Goal: Navigation & Orientation: Find specific page/section

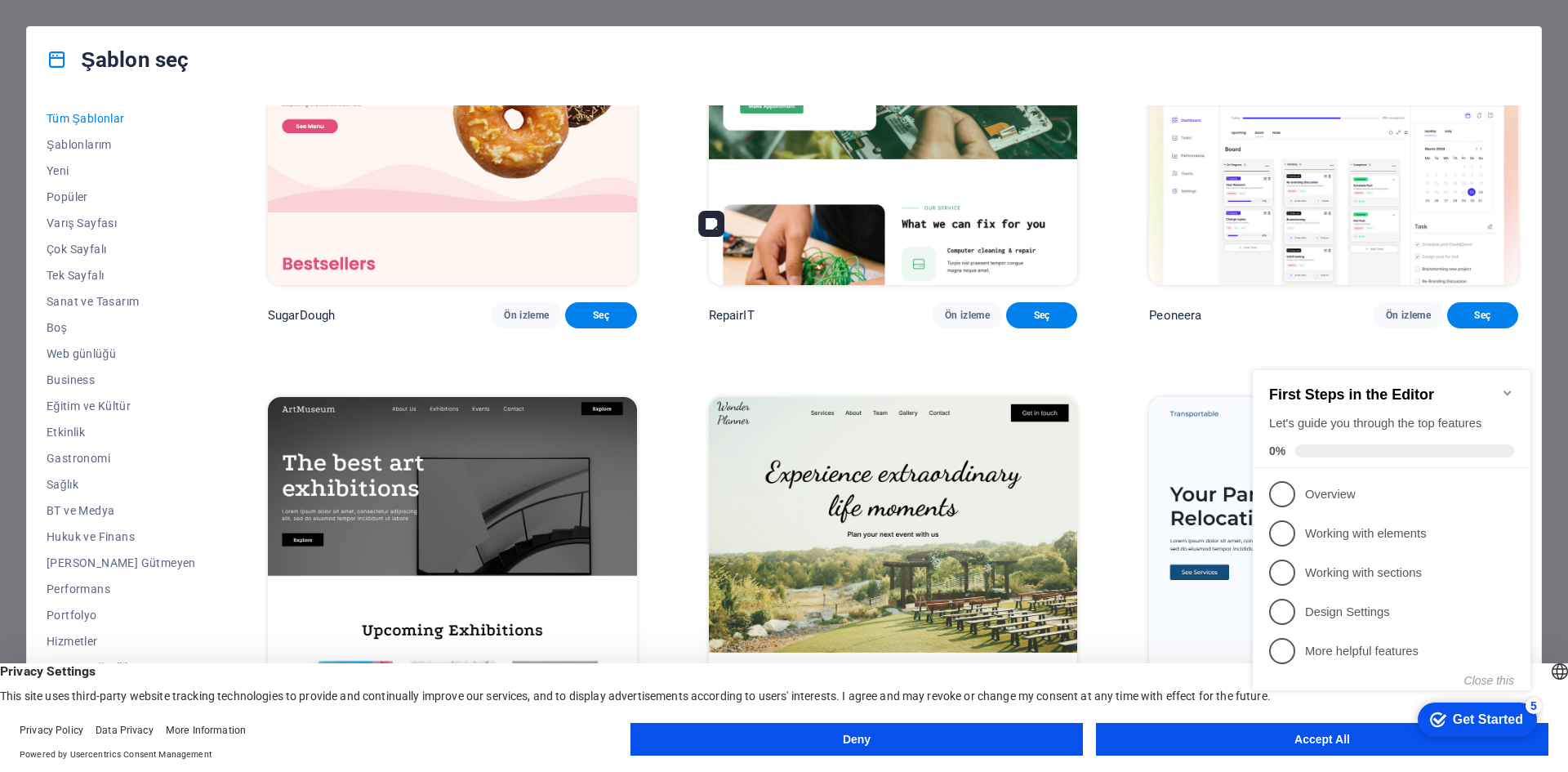
scroll to position [245, 0]
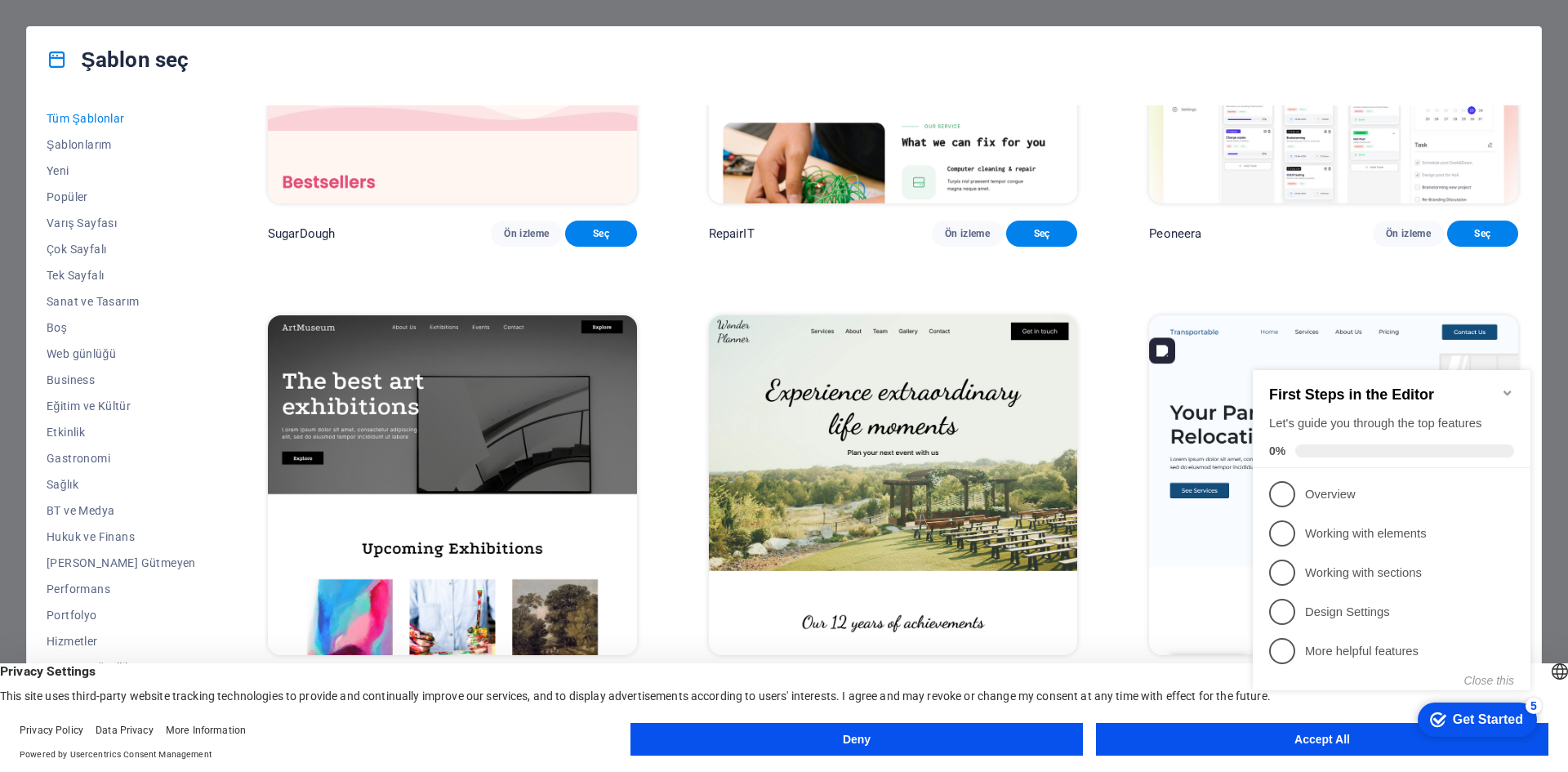
click at [1511, 390] on icon "Minimize checklist" at bounding box center [1507, 392] width 7 height 5
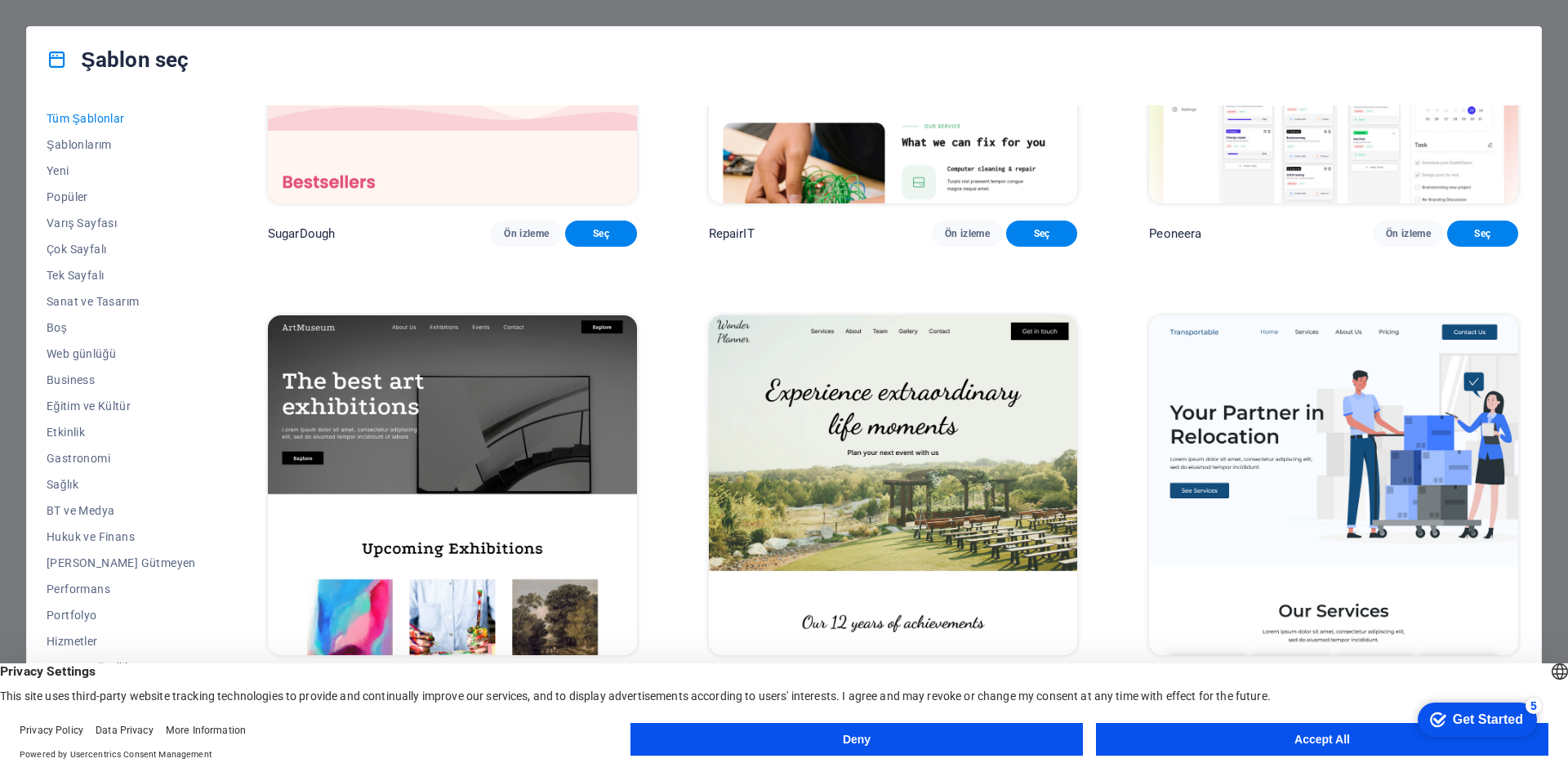
click at [1186, 734] on button "Accept All" at bounding box center [1322, 739] width 453 height 33
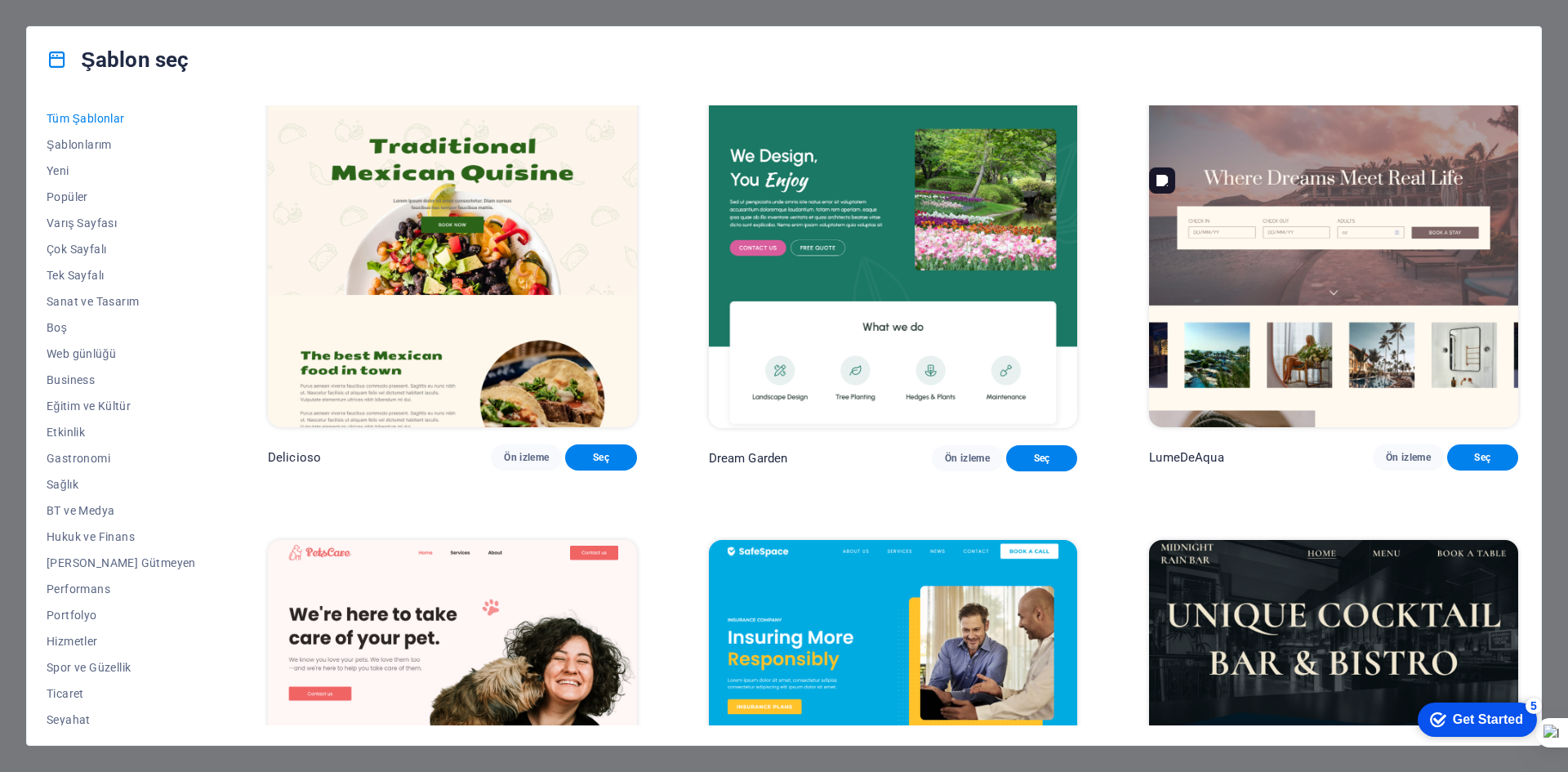
scroll to position [3187, 0]
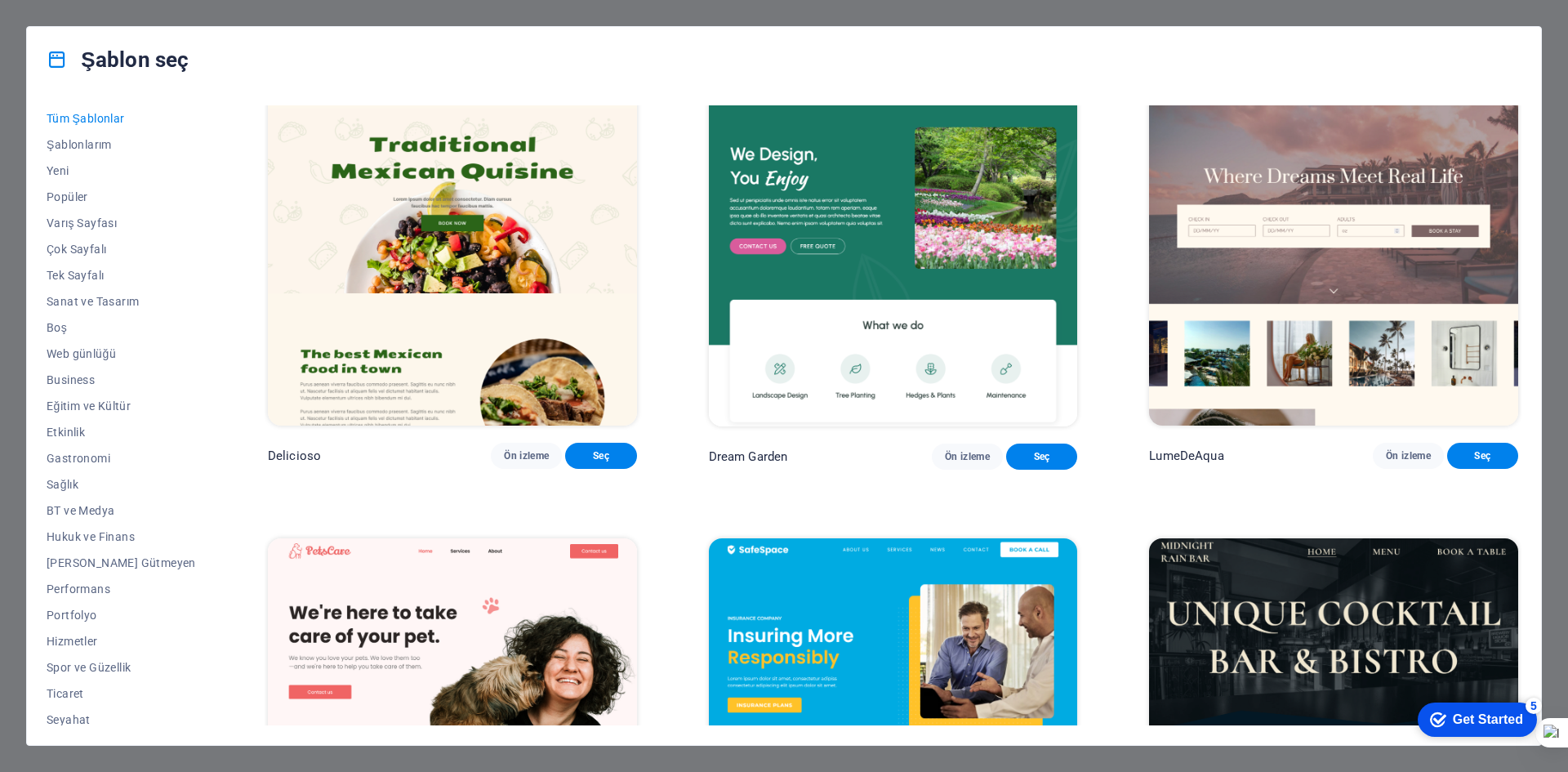
click at [1318, 68] on div "Şablon seç" at bounding box center [784, 59] width 1515 height 65
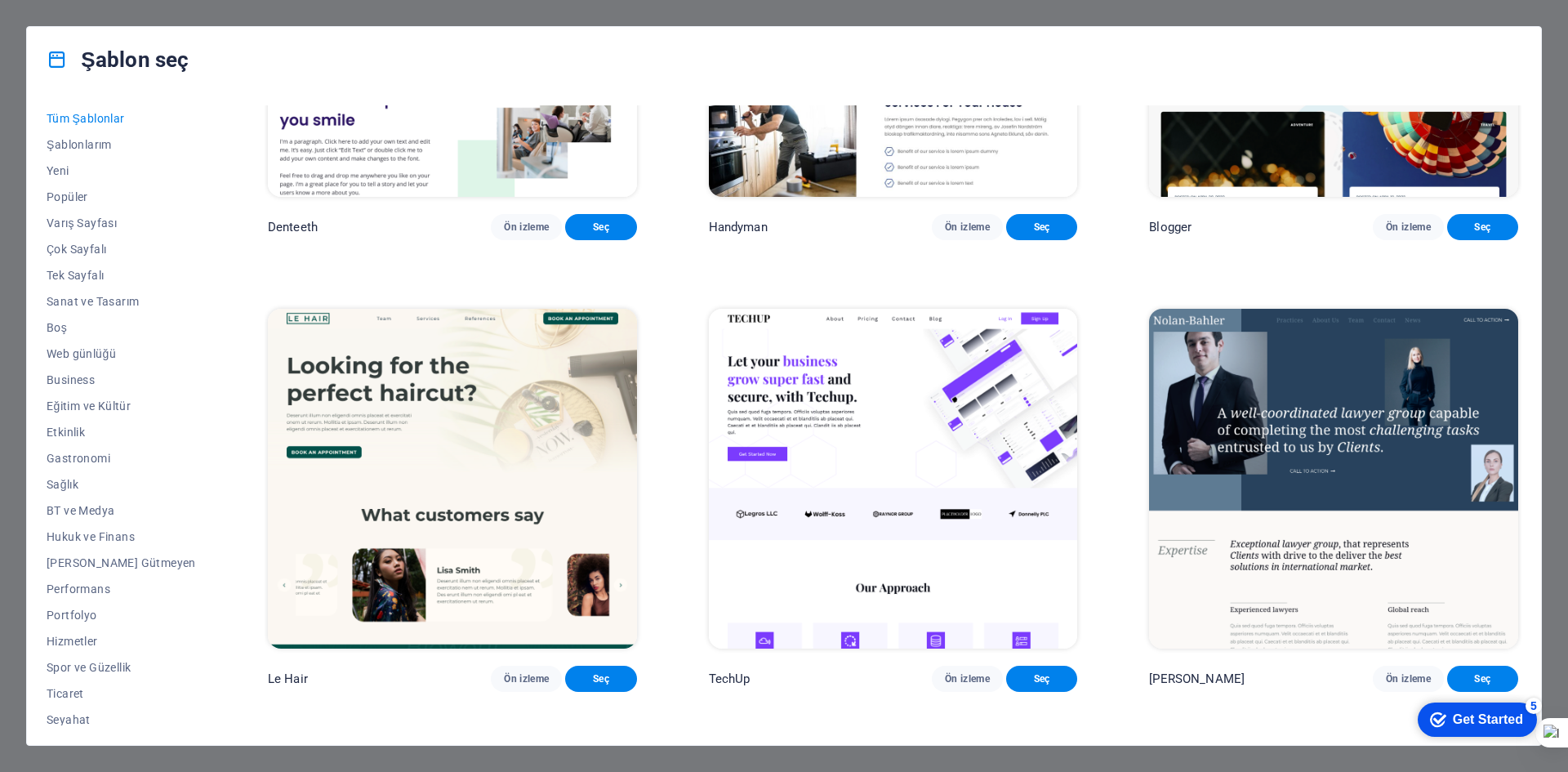
scroll to position [6211, 0]
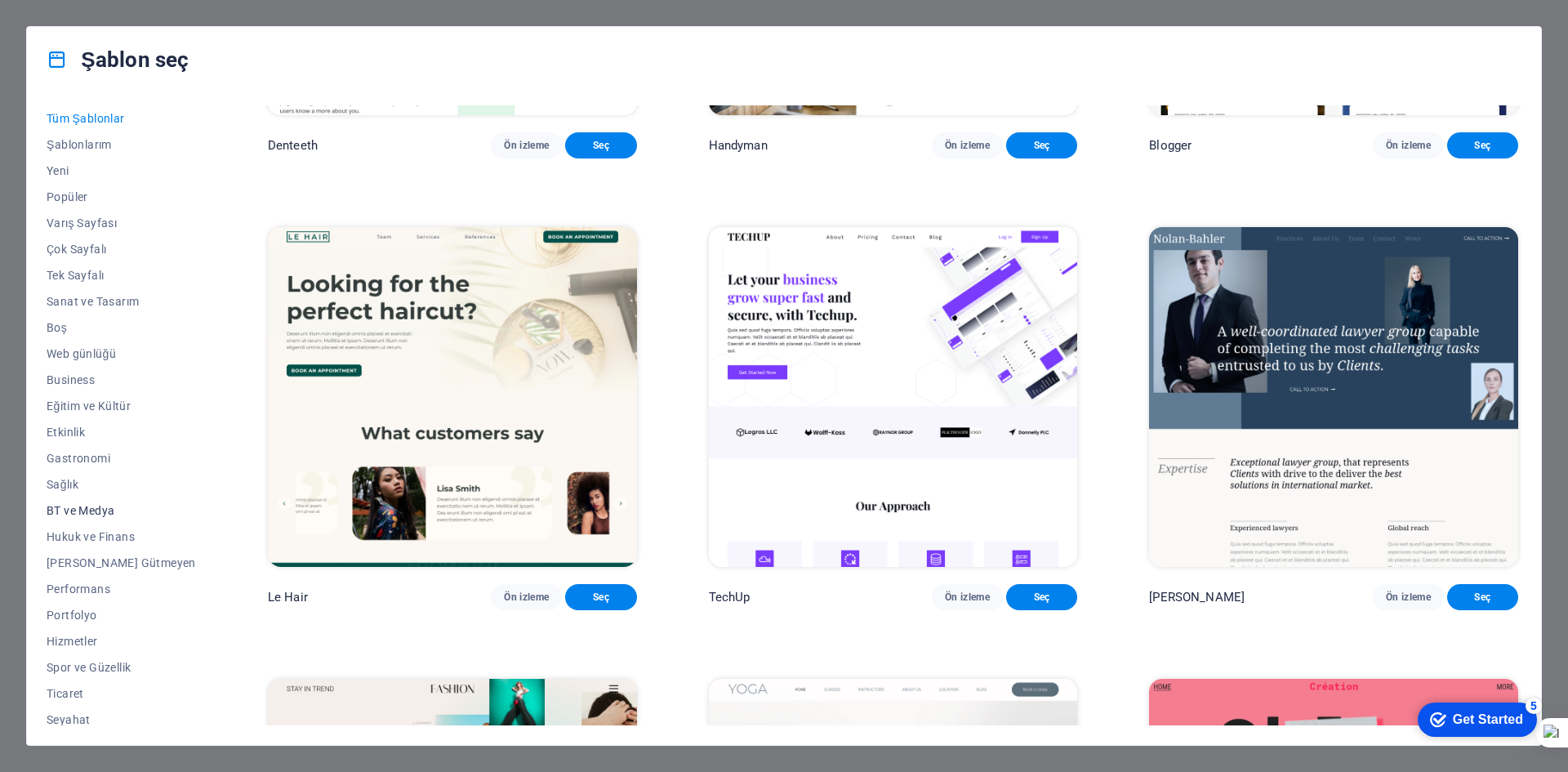
click at [77, 510] on span "BT ve Medya" at bounding box center [121, 510] width 150 height 13
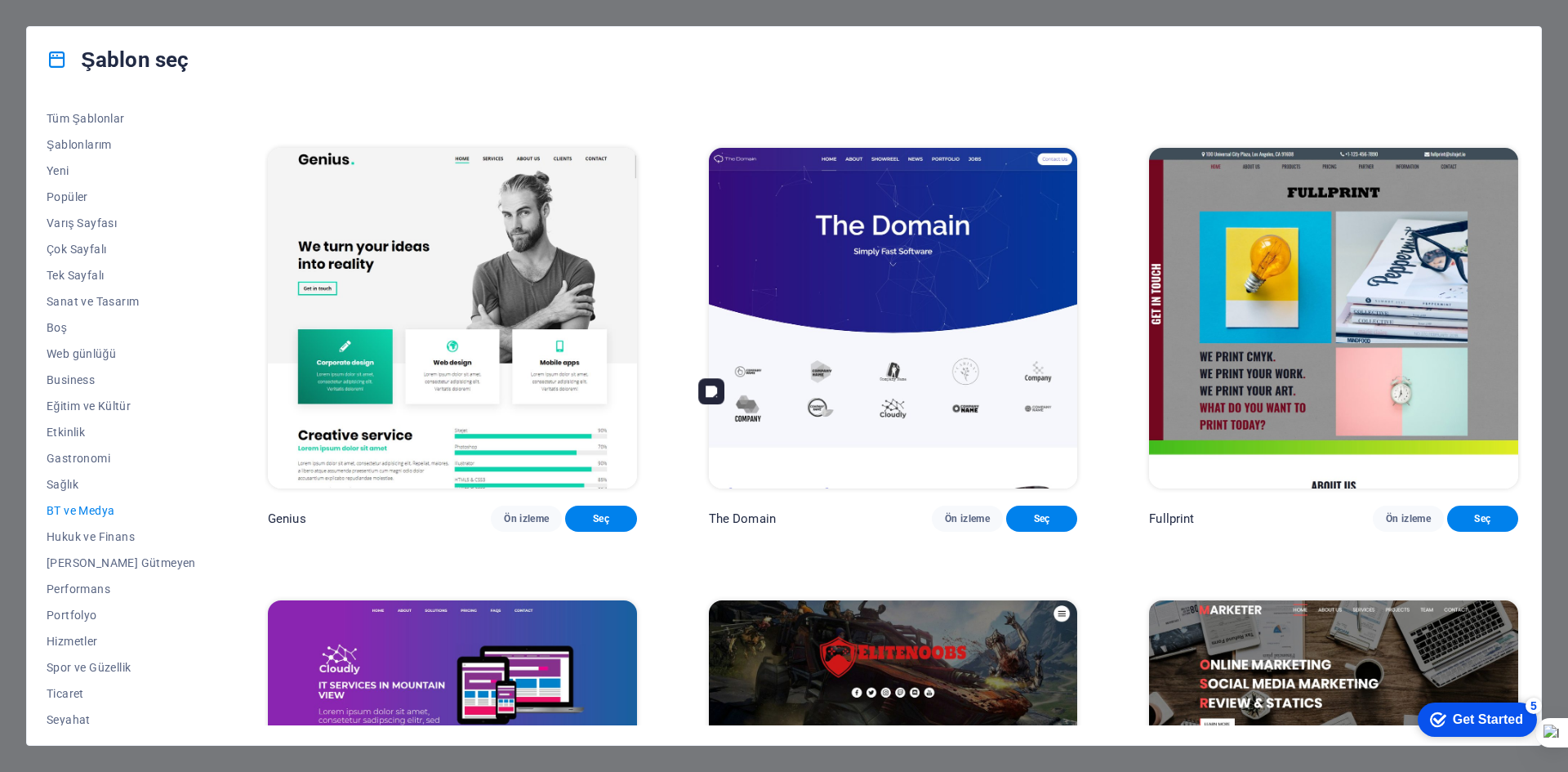
scroll to position [1159, 0]
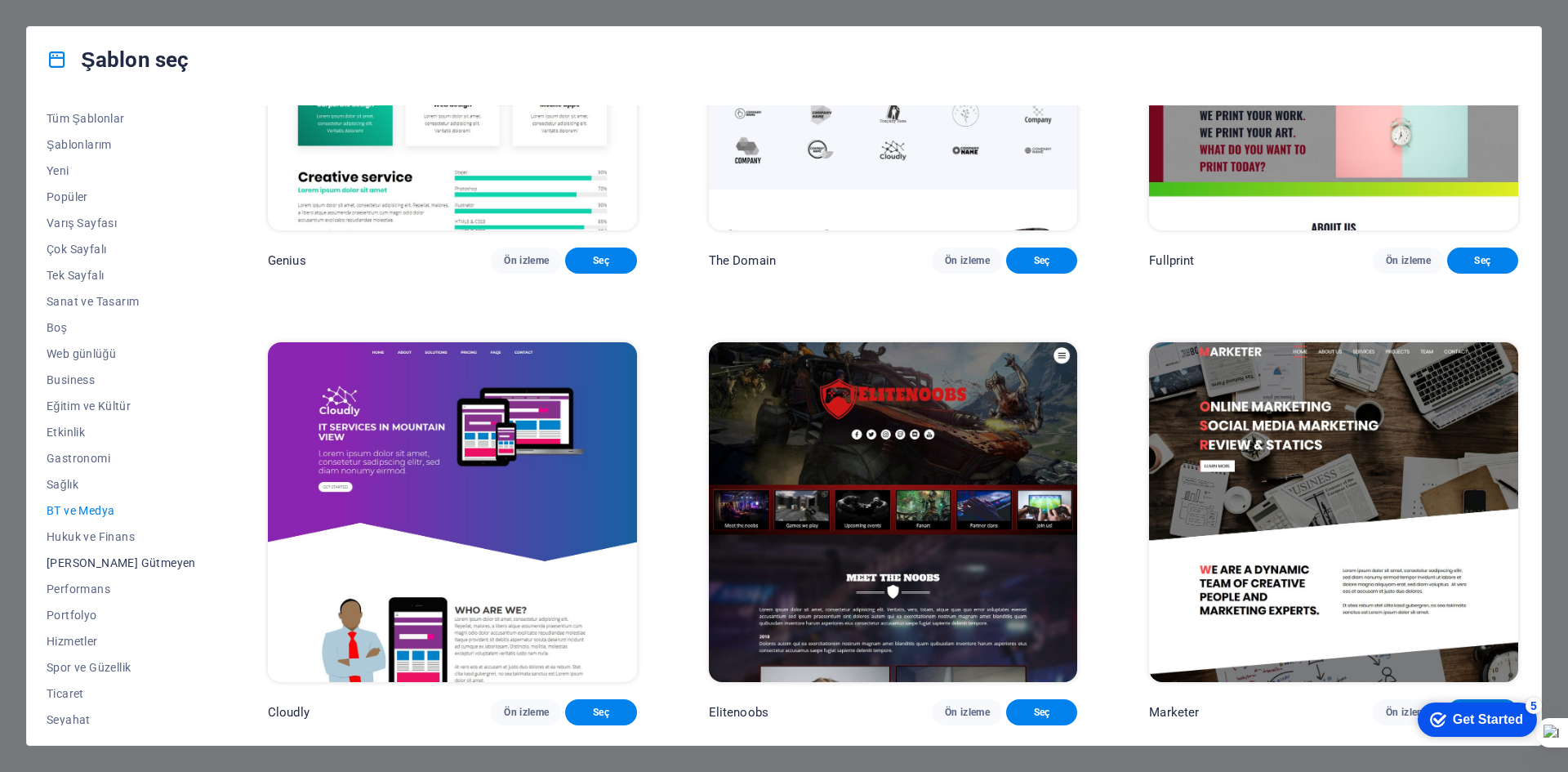
click at [75, 566] on span "[PERSON_NAME] Gütmeyen" at bounding box center [121, 563] width 150 height 13
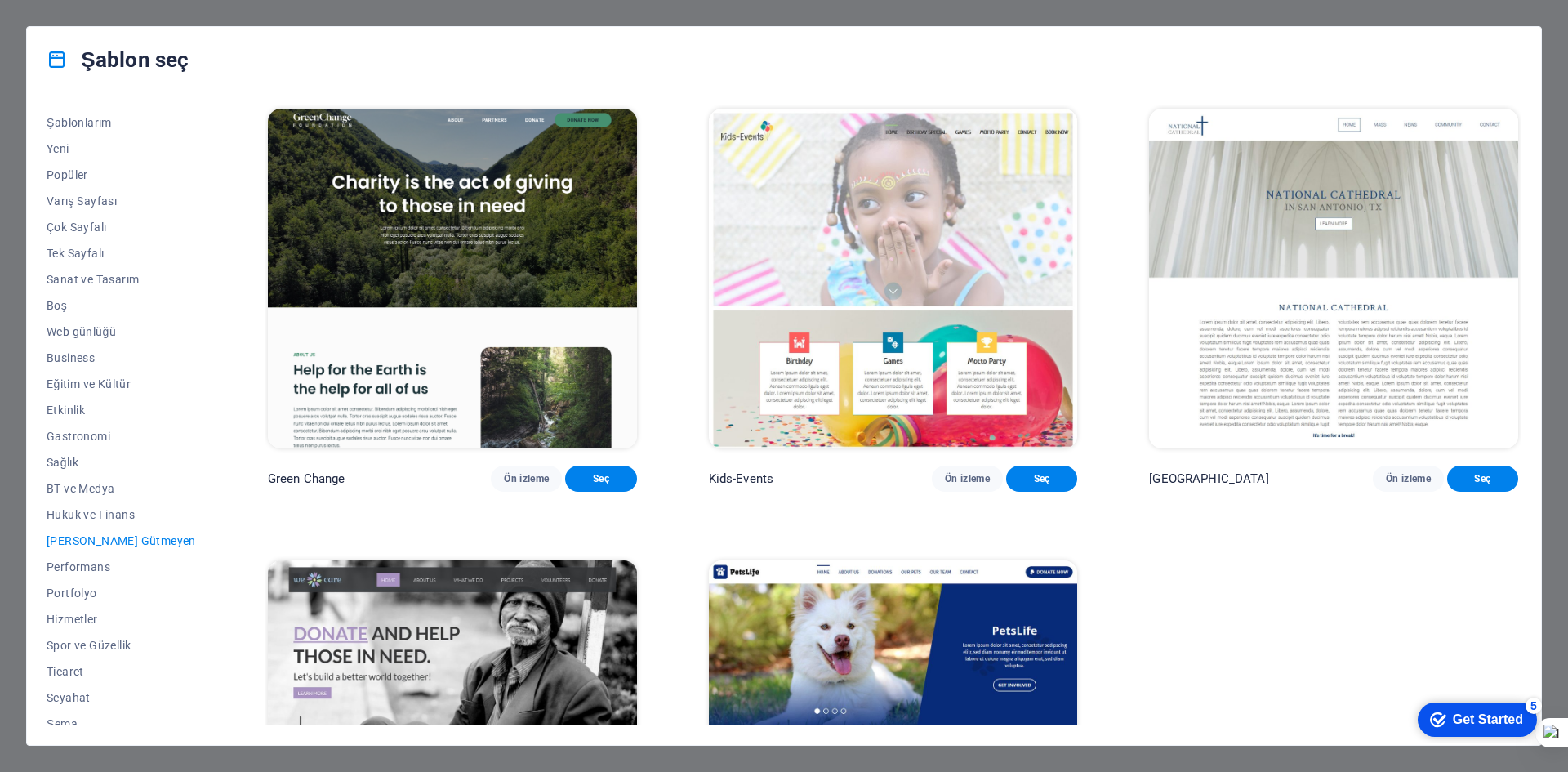
scroll to position [34, 0]
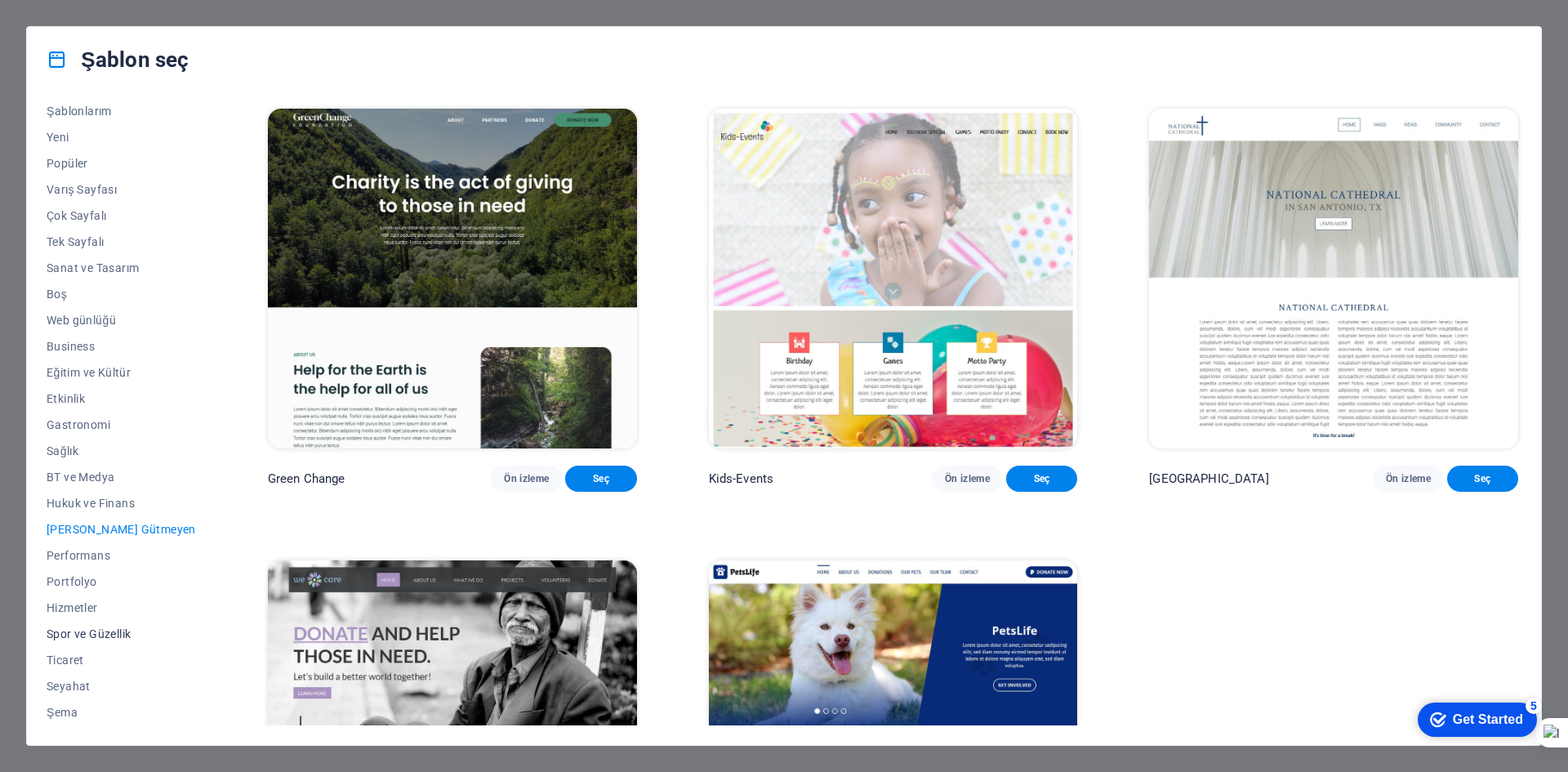
click at [85, 639] on span "Spor ve Güzellik" at bounding box center [121, 633] width 150 height 13
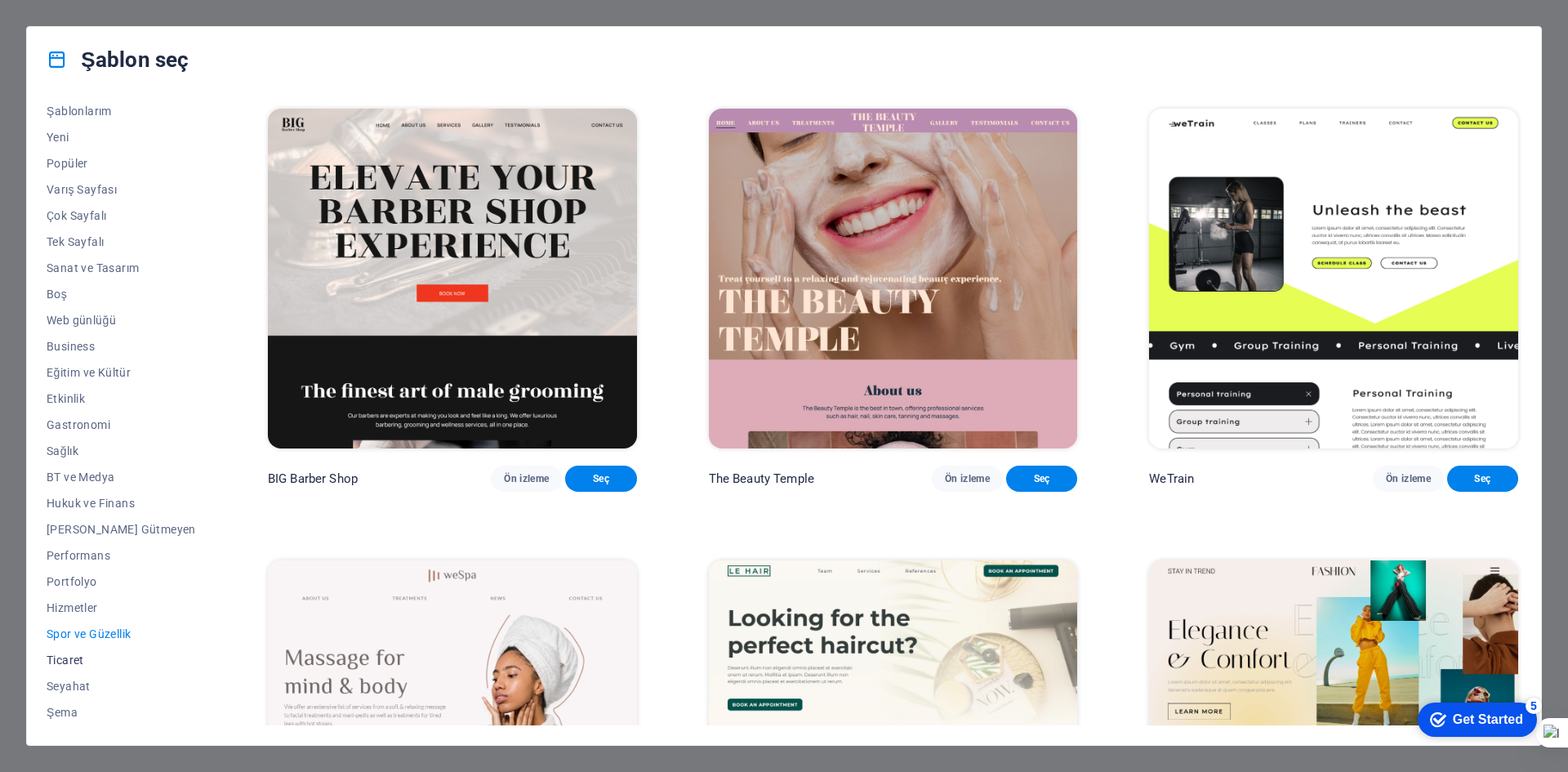
click at [51, 655] on span "Ticaret" at bounding box center [121, 660] width 150 height 13
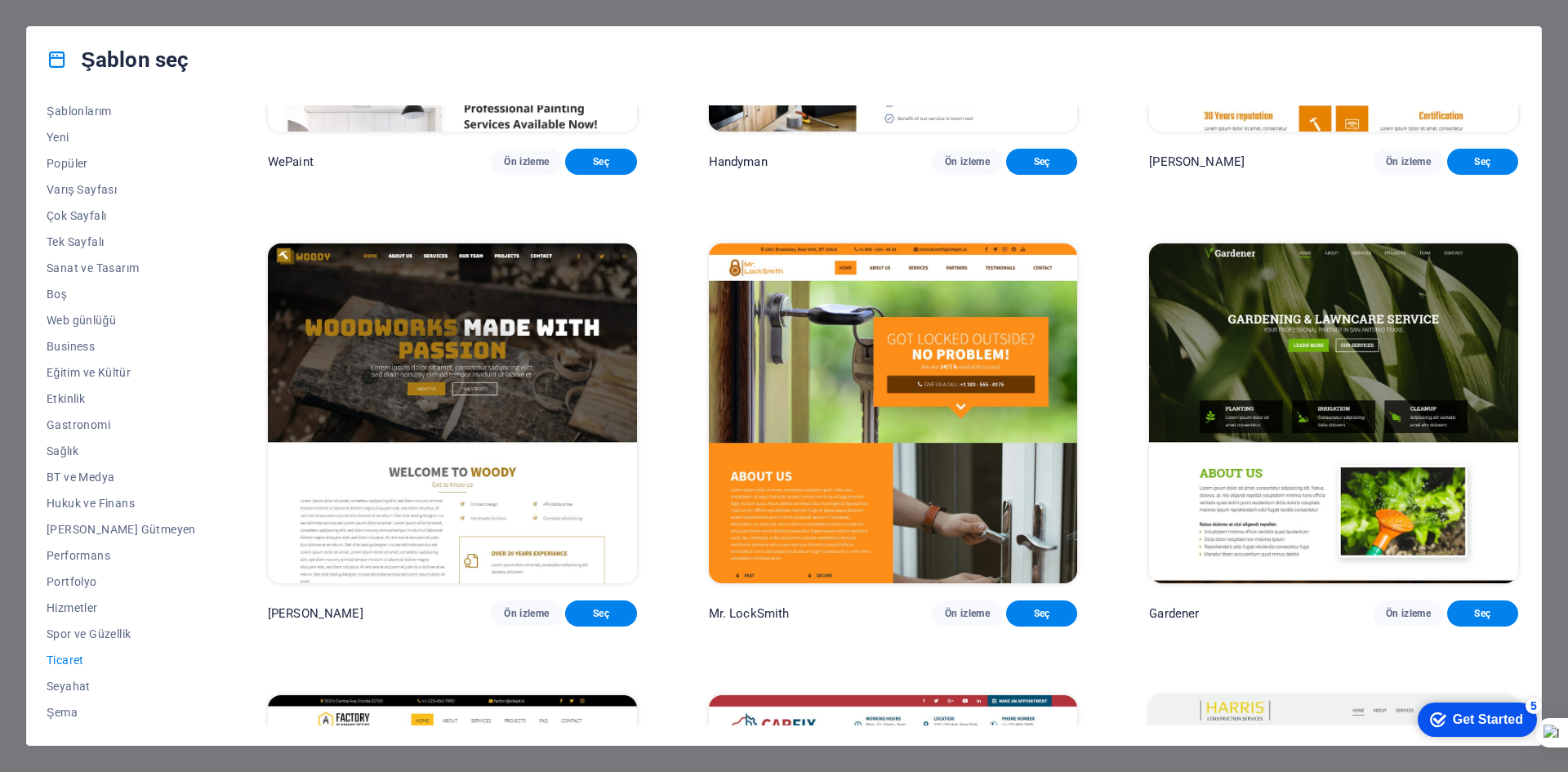
scroll to position [327, 0]
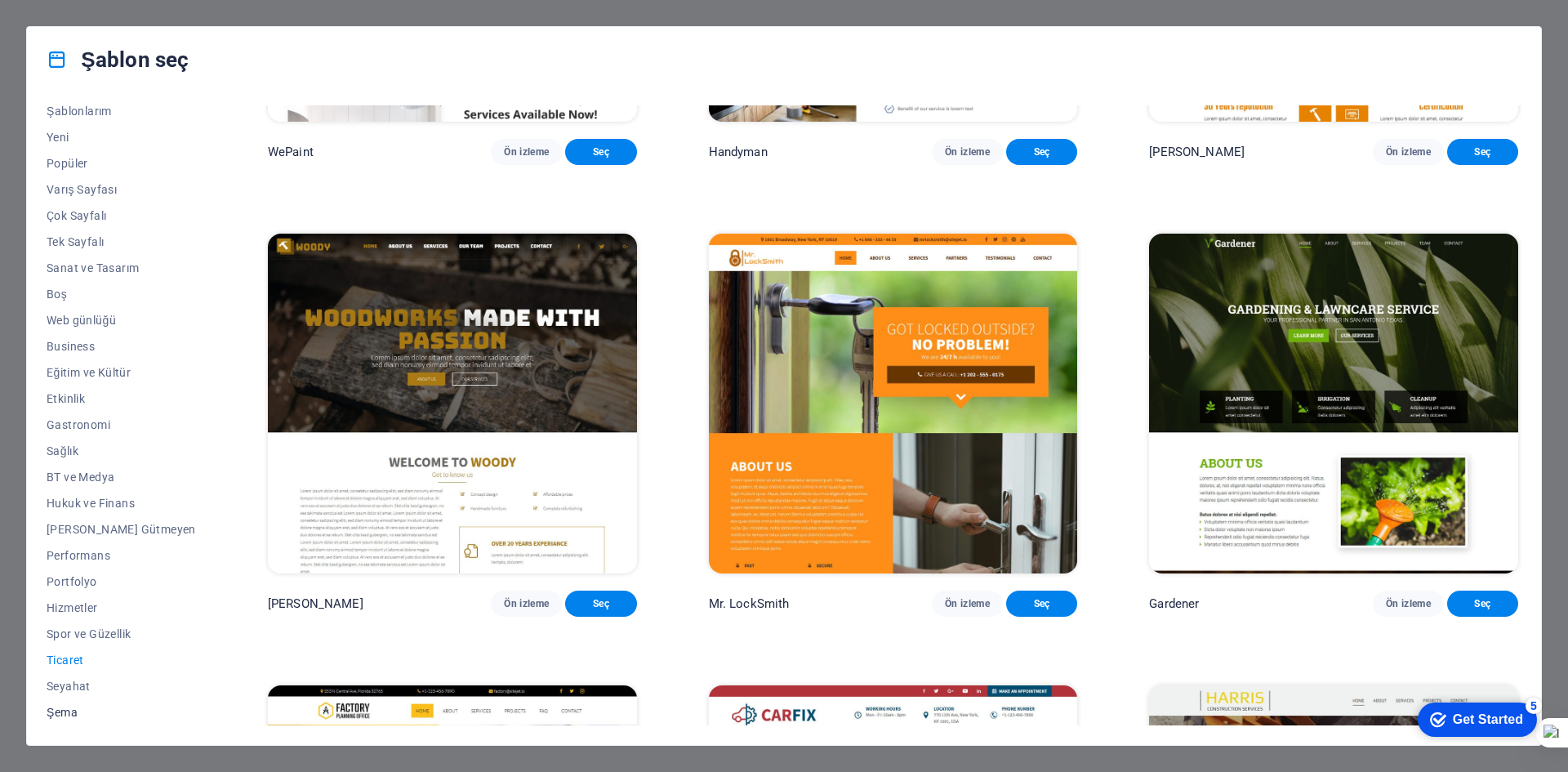
click at [87, 705] on button "Şema" at bounding box center [121, 713] width 150 height 26
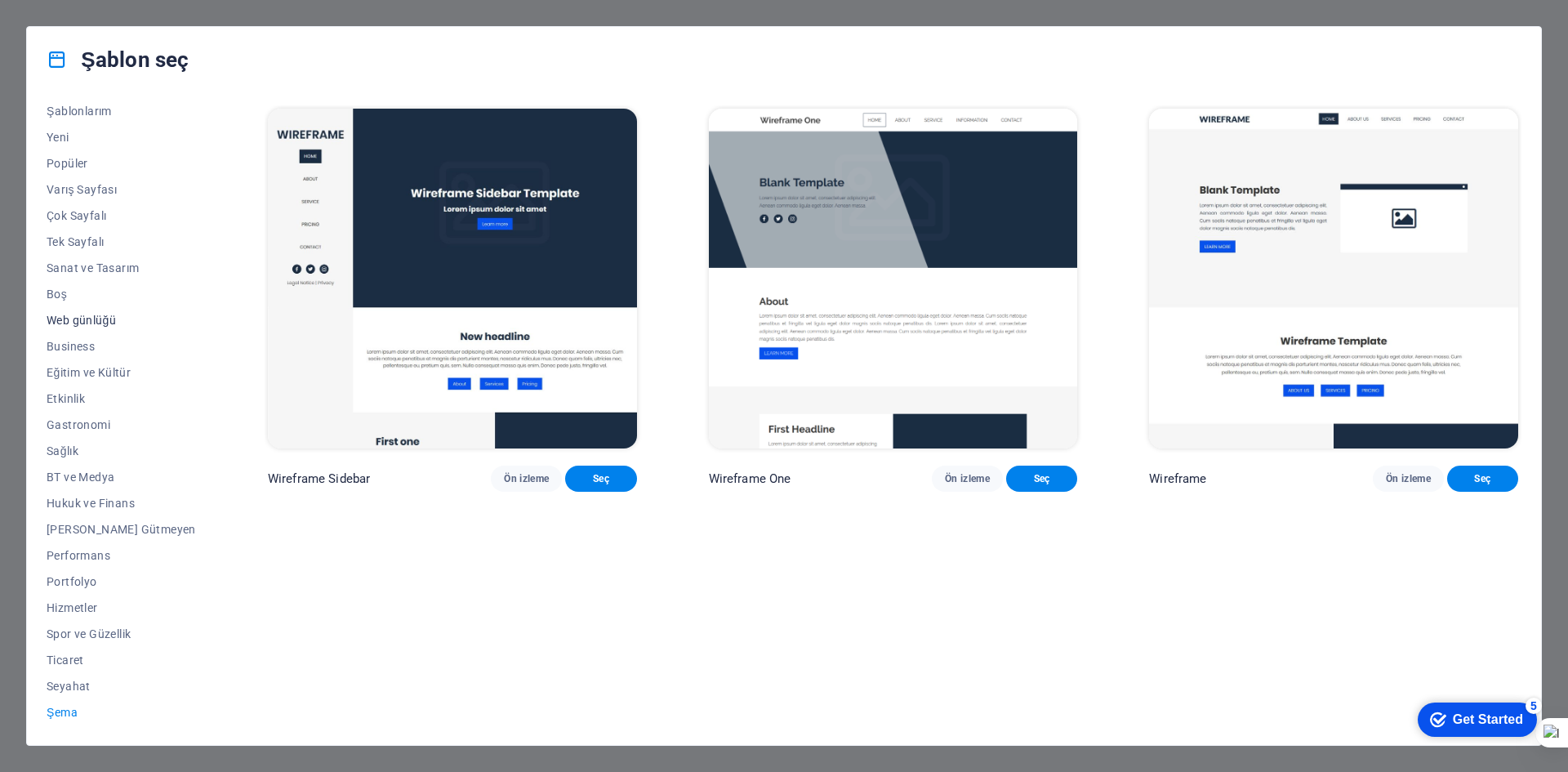
click at [74, 330] on button "Web günlüğü" at bounding box center [121, 320] width 150 height 26
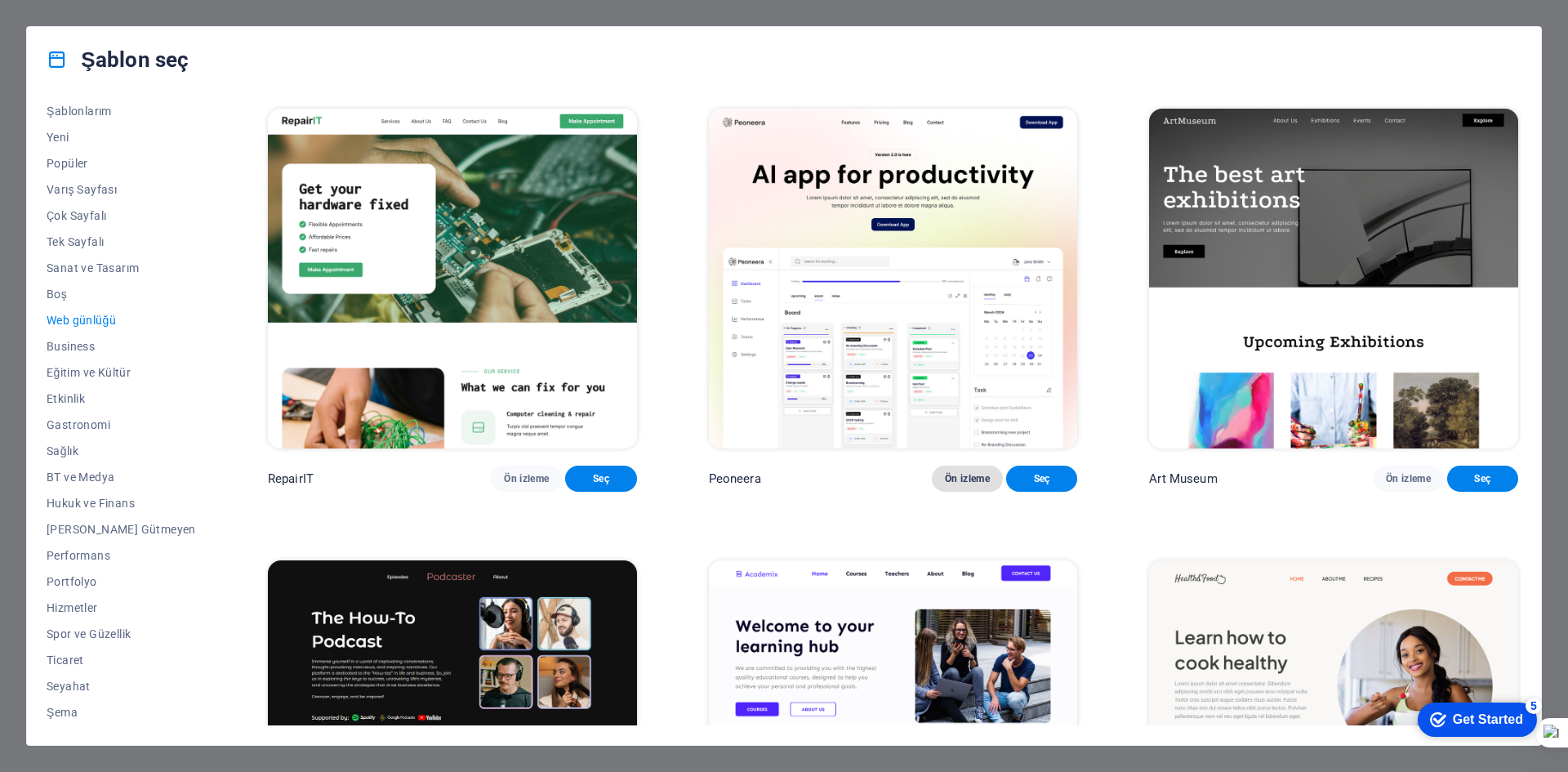
click at [947, 482] on span "Ön izleme" at bounding box center [967, 479] width 45 height 13
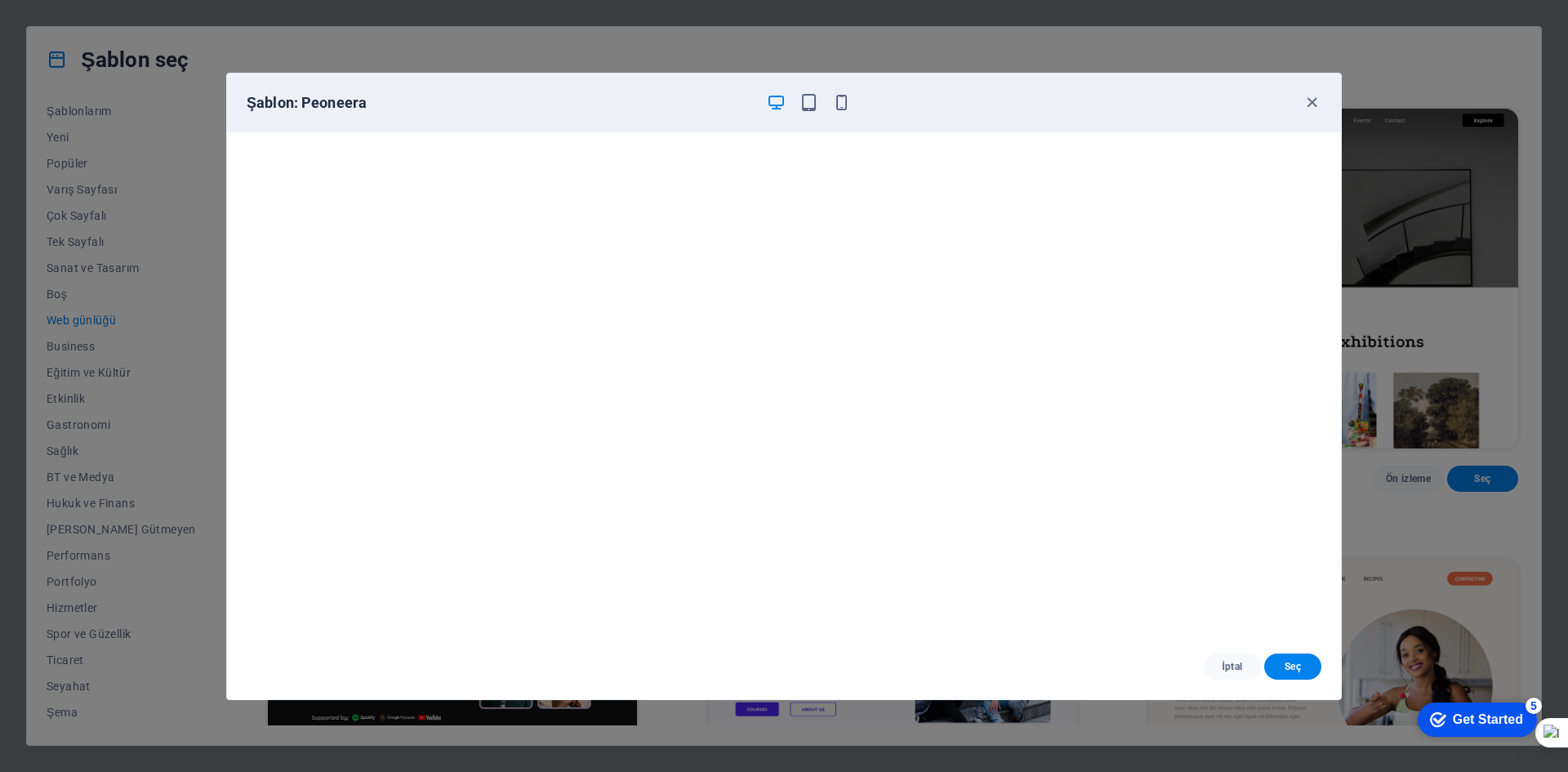
click at [1297, 86] on div "Şablon: Peoneera" at bounding box center [784, 102] width 1114 height 58
click at [1309, 105] on icon "button" at bounding box center [1311, 102] width 19 height 19
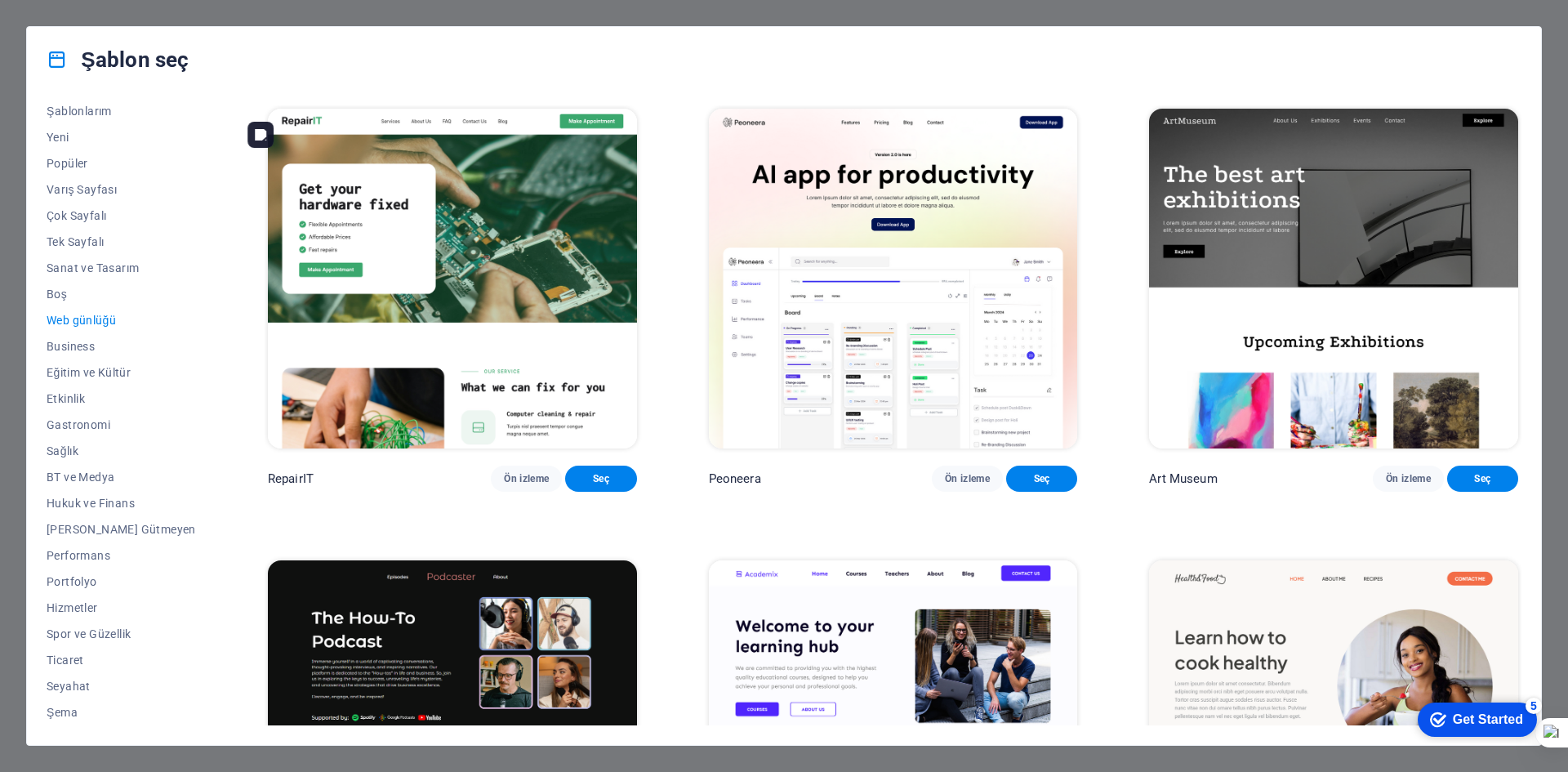
click at [410, 362] on img at bounding box center [452, 278] width 369 height 340
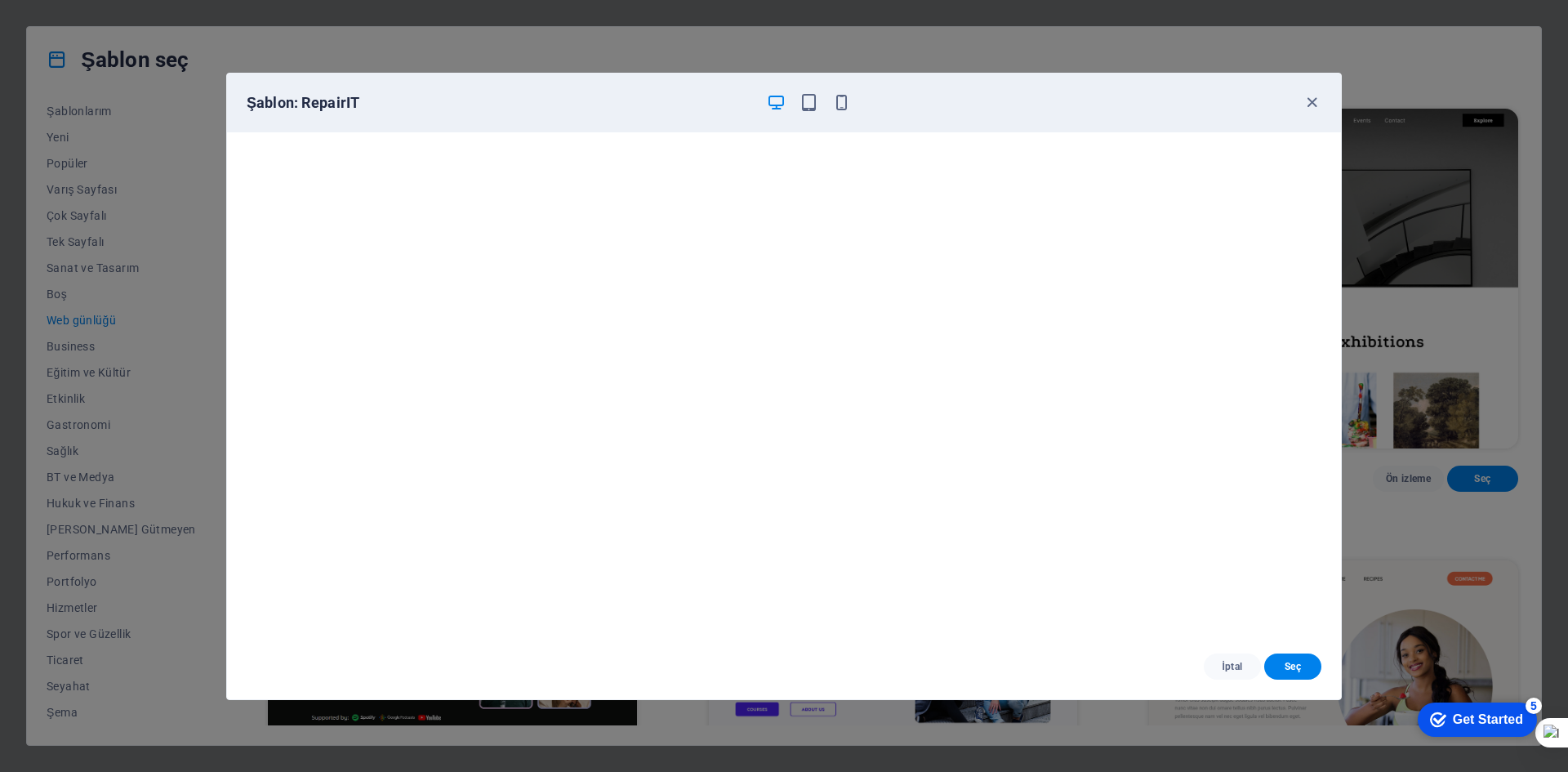
click at [1313, 114] on div "Şablon: RepairIT" at bounding box center [784, 102] width 1114 height 58
click at [1309, 102] on icon "button" at bounding box center [1311, 102] width 19 height 19
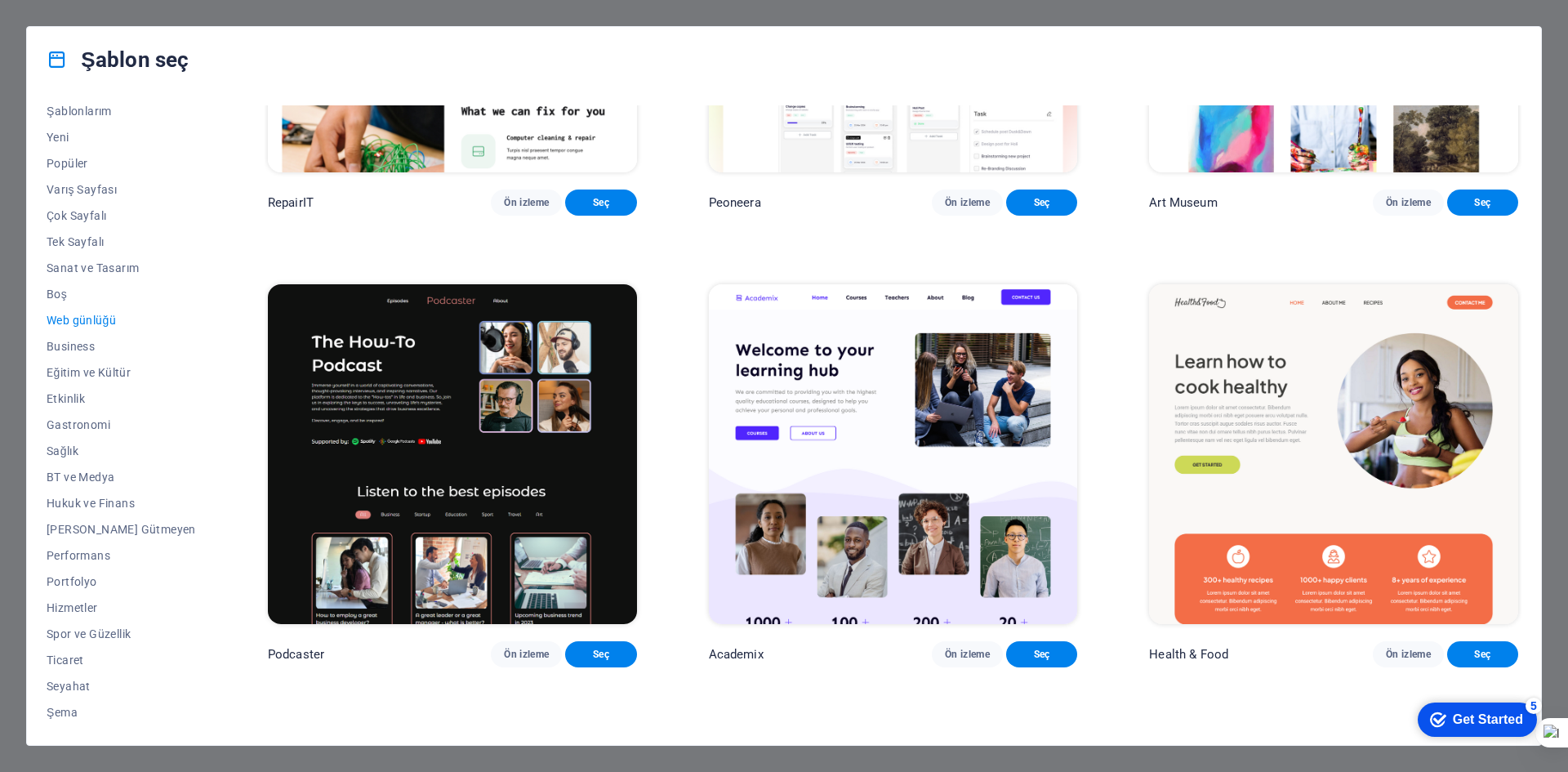
scroll to position [327, 0]
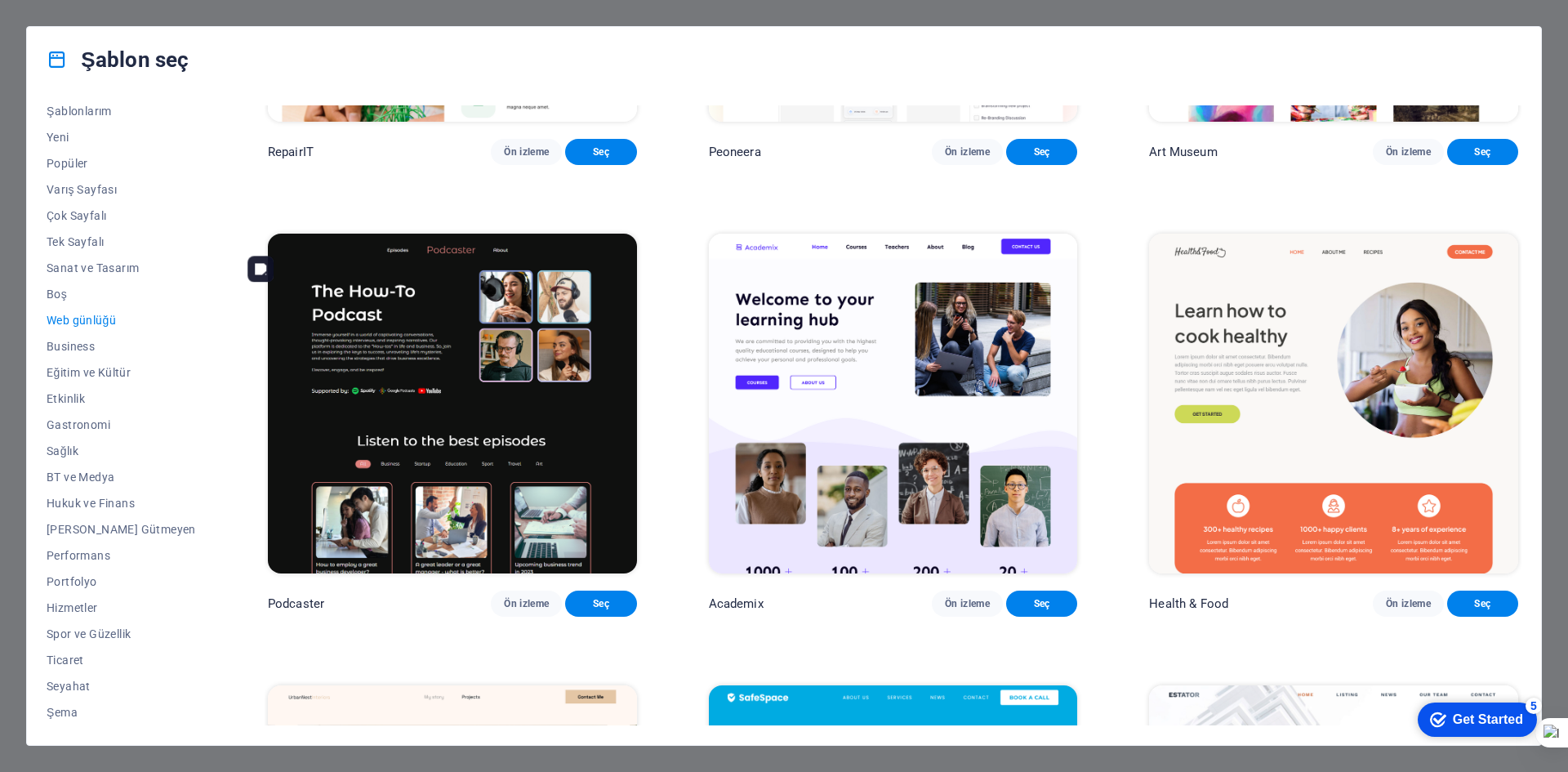
click at [432, 548] on img at bounding box center [452, 403] width 369 height 340
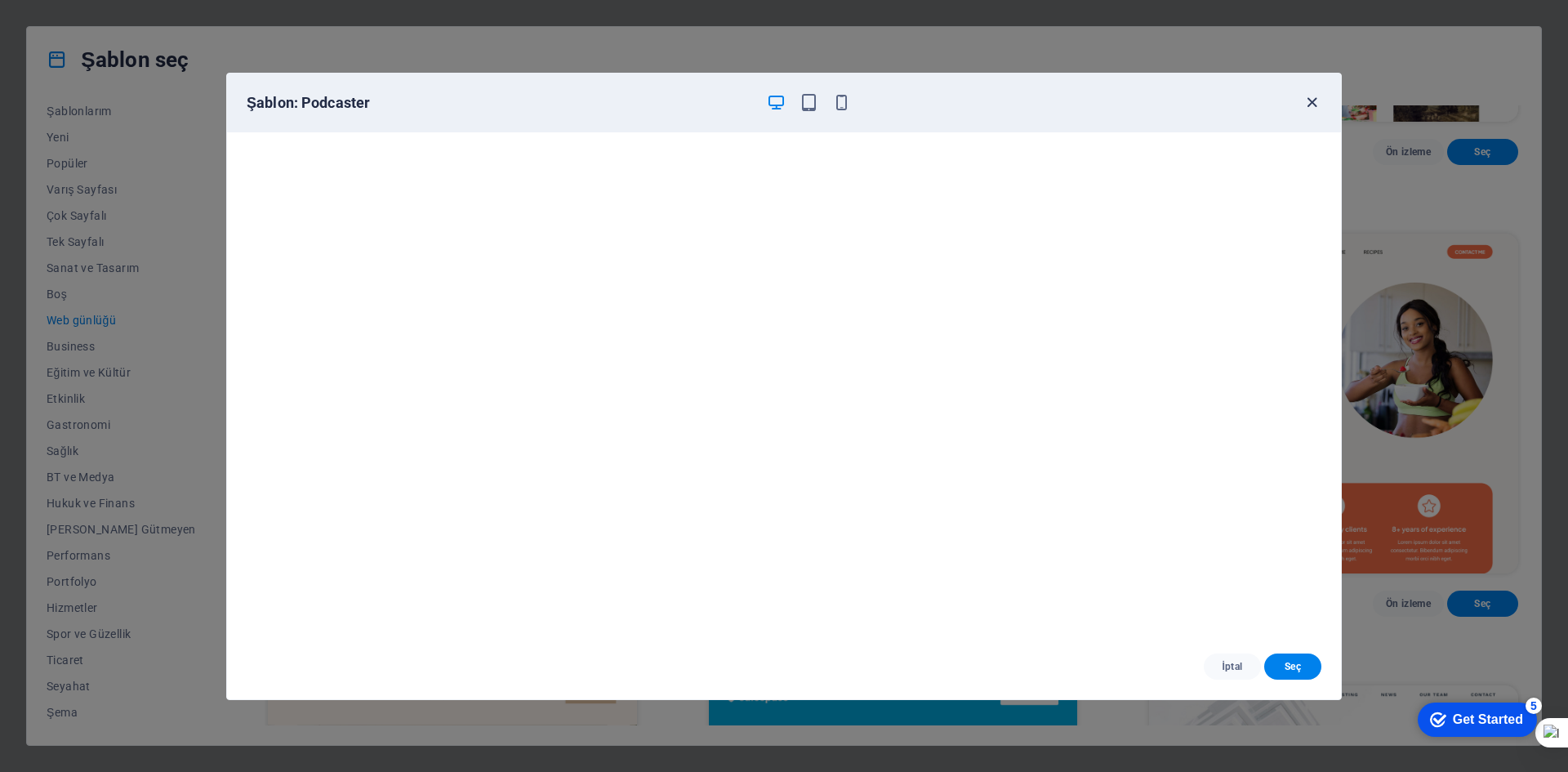
click at [1304, 95] on icon "button" at bounding box center [1311, 102] width 19 height 19
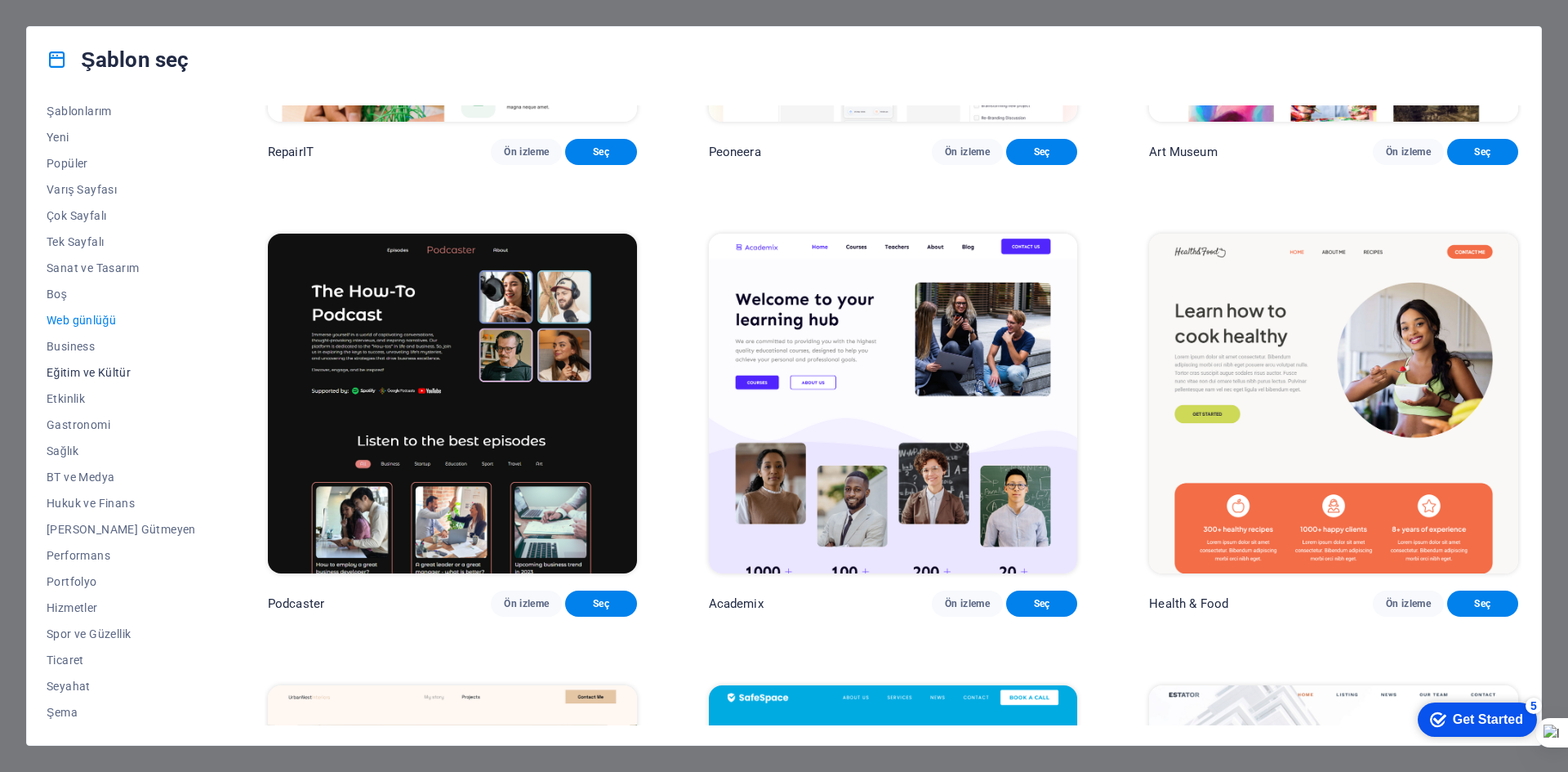
click at [101, 363] on button "Eğitim ve Kültür" at bounding box center [121, 373] width 150 height 26
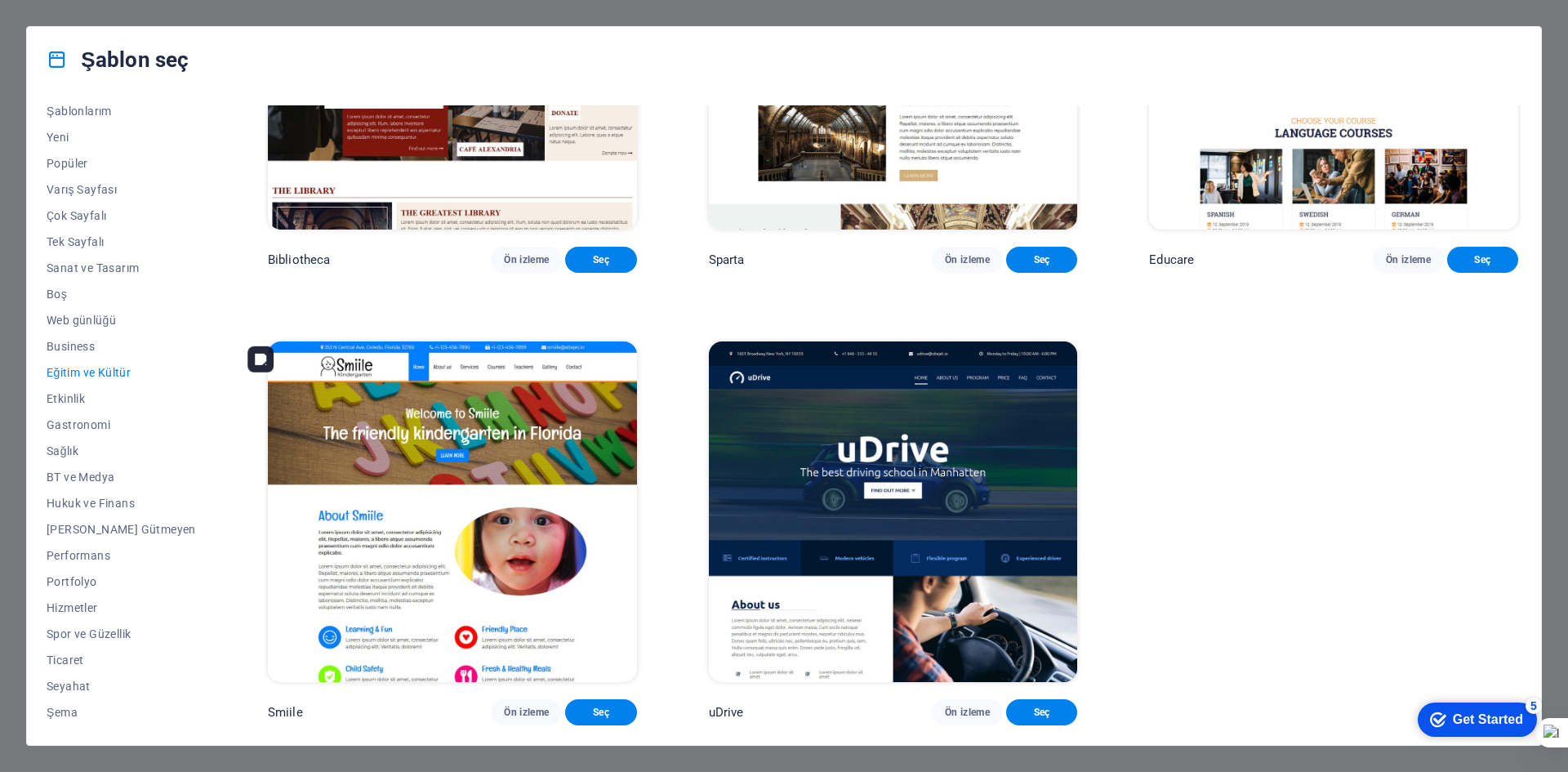
scroll to position [698, 0]
click at [468, 469] on img at bounding box center [452, 511] width 369 height 340
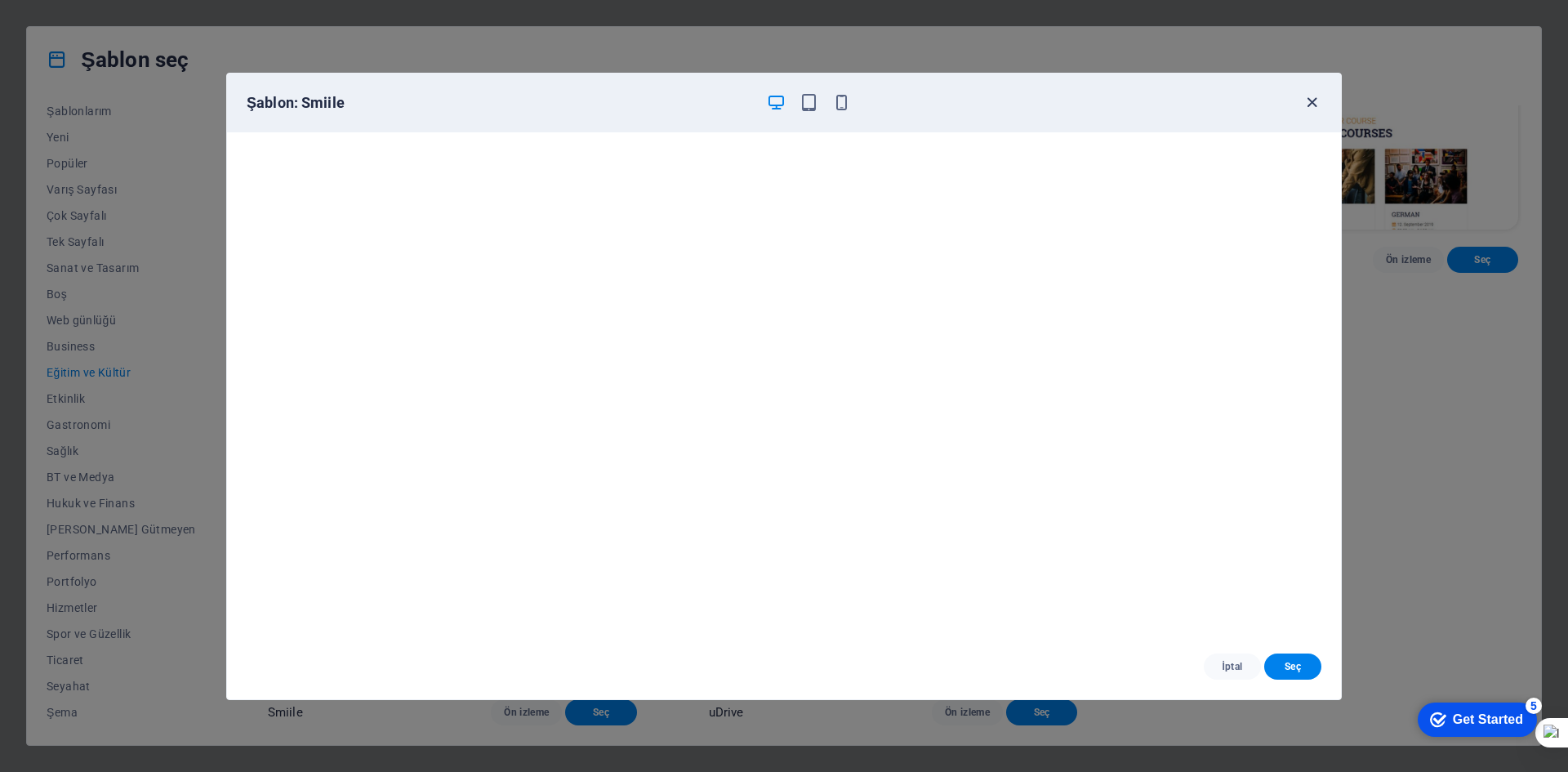
click at [1320, 109] on icon "button" at bounding box center [1311, 102] width 19 height 19
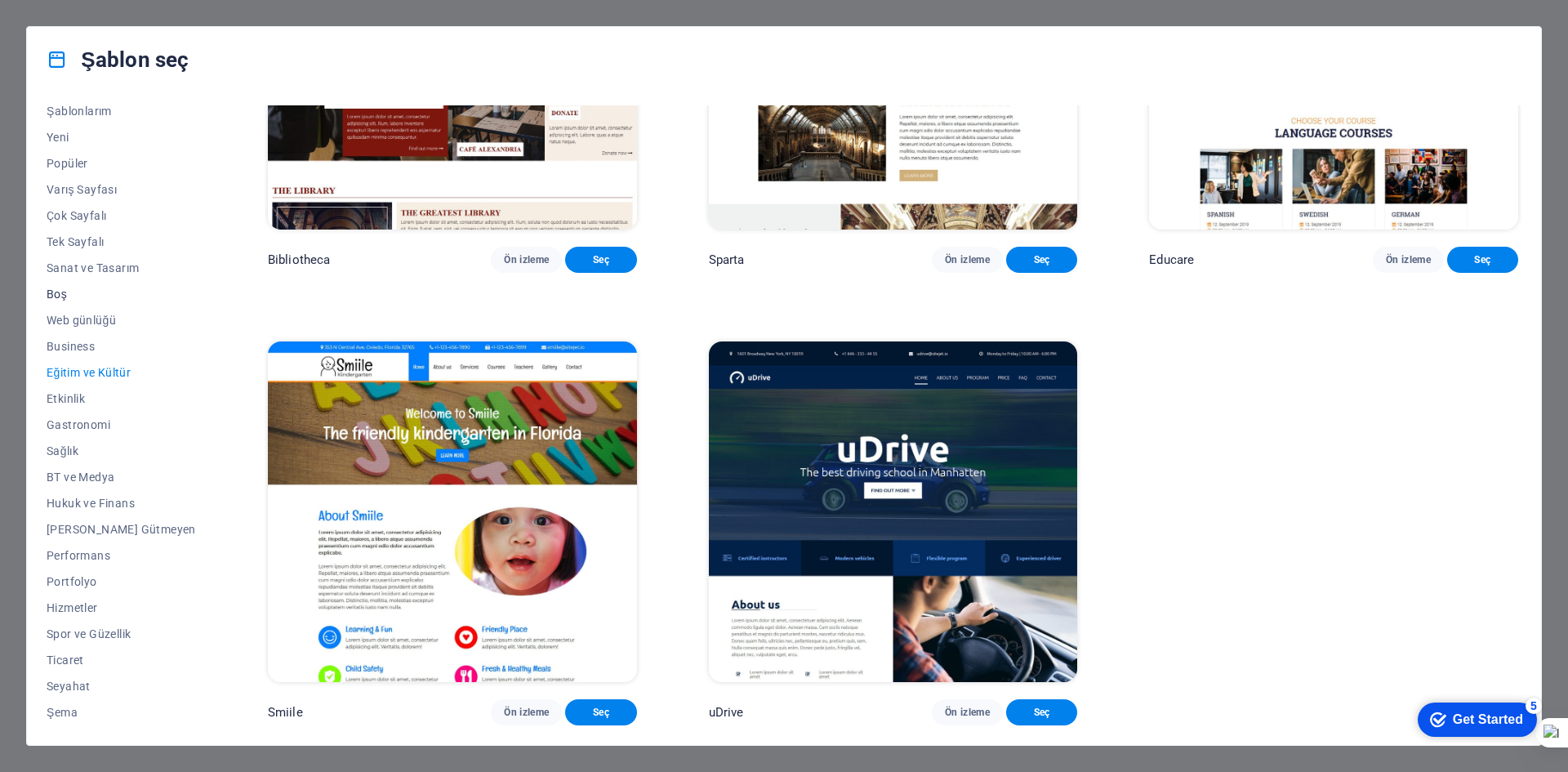
click at [95, 294] on span "Boş" at bounding box center [121, 293] width 150 height 13
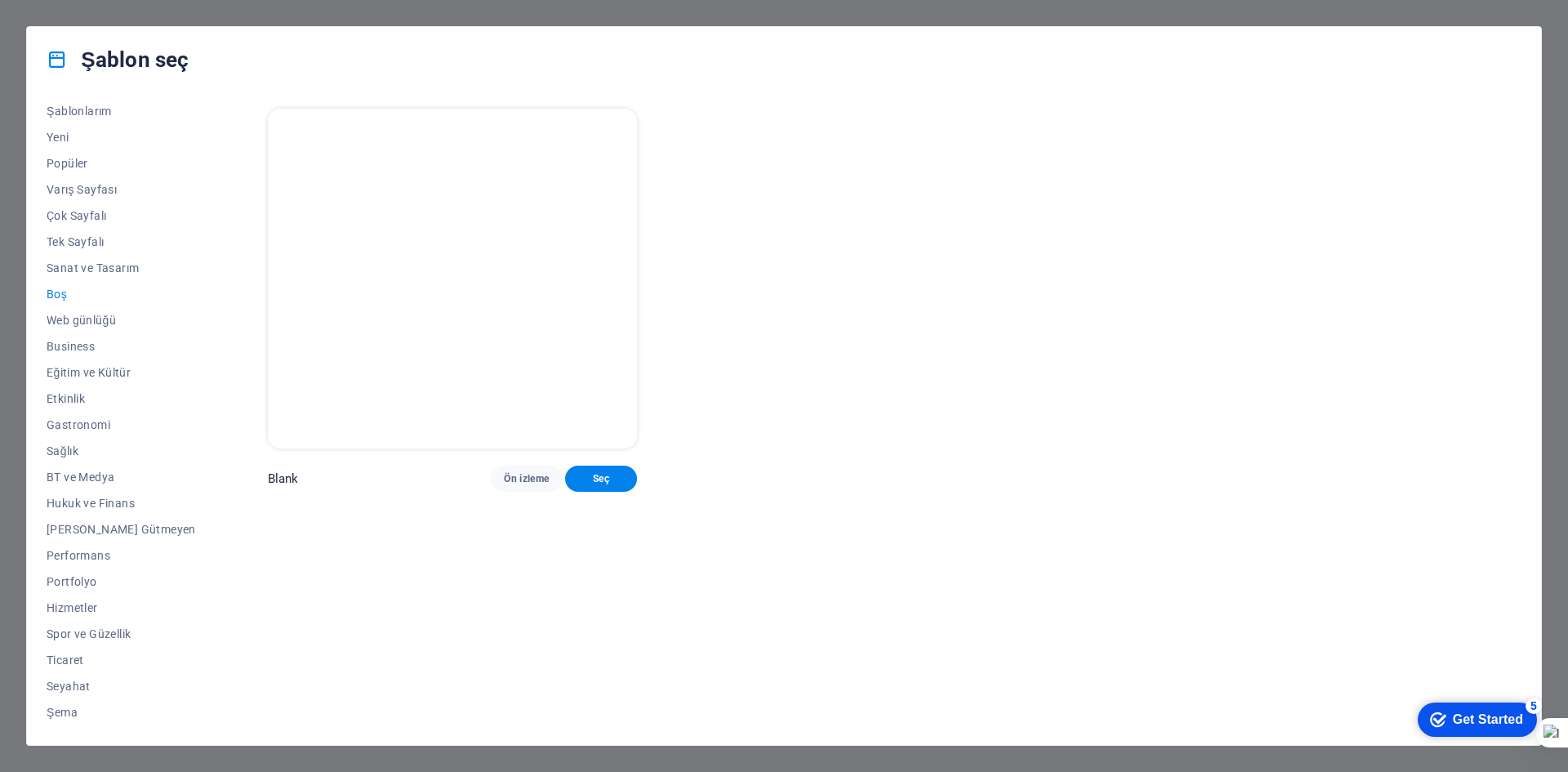
scroll to position [0, 0]
click at [51, 267] on span "Sanat ve Tasarım" at bounding box center [121, 268] width 150 height 13
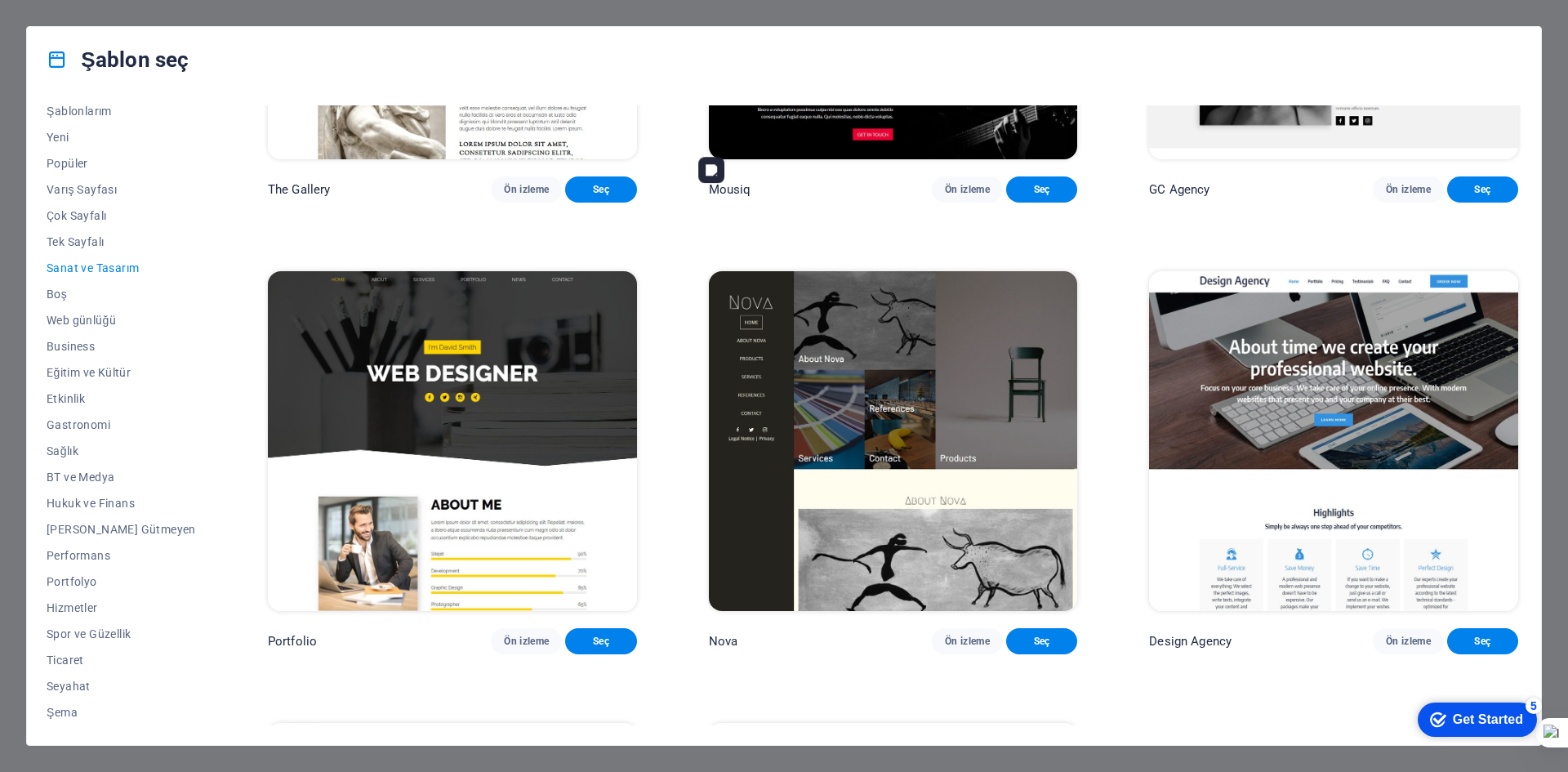
scroll to position [1130, 0]
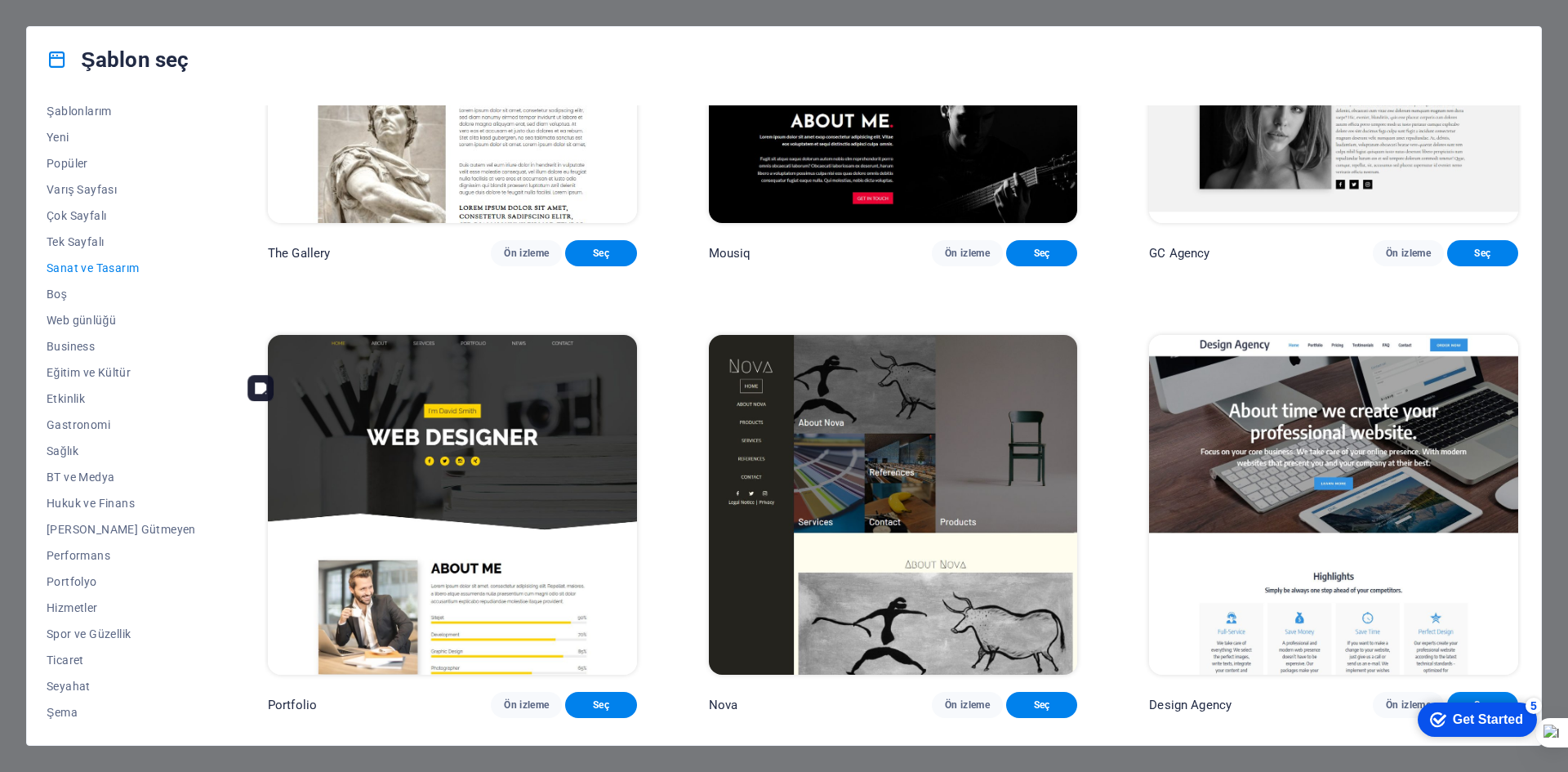
click at [464, 459] on img at bounding box center [452, 504] width 369 height 340
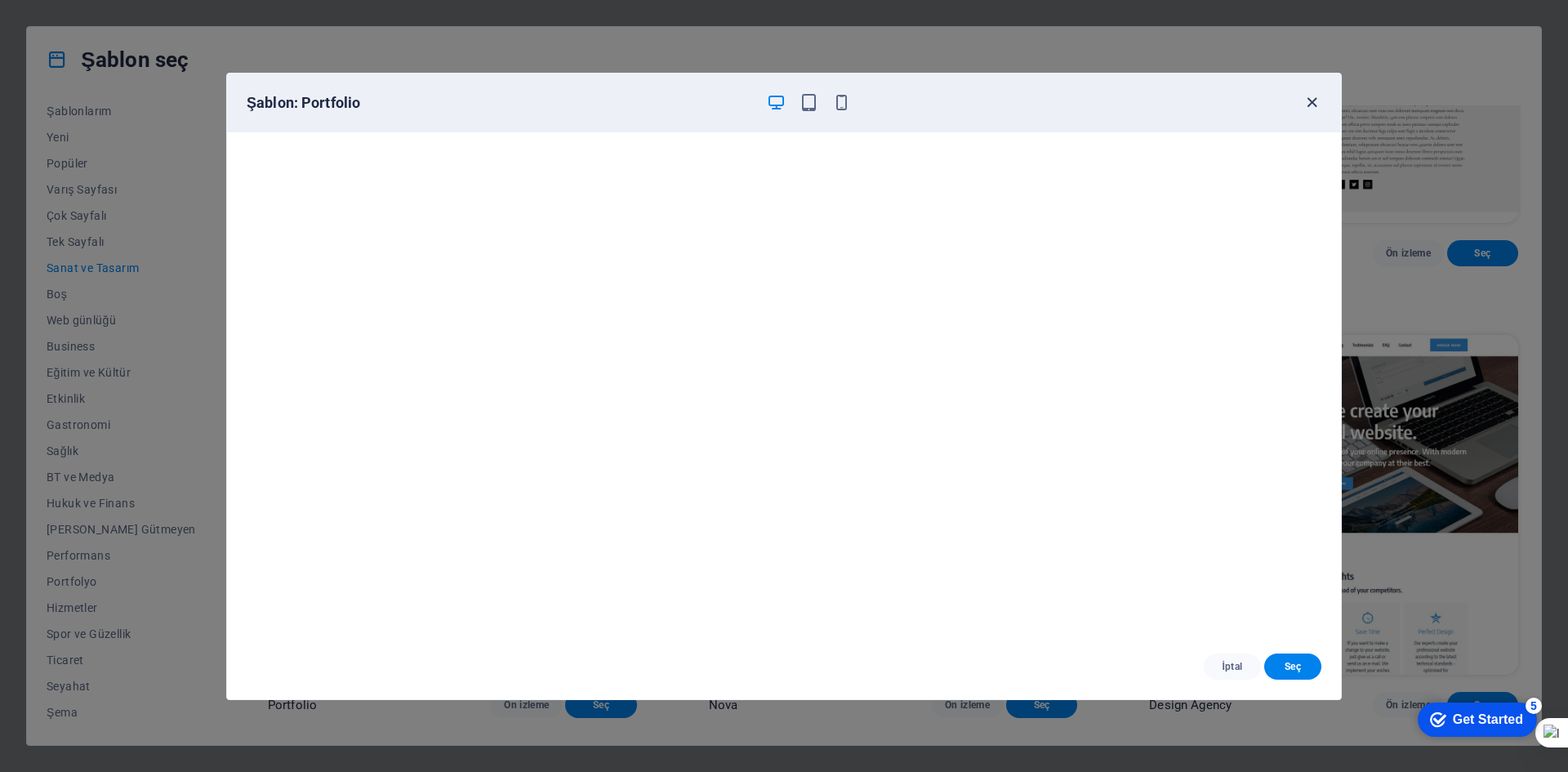
click at [1311, 100] on icon "button" at bounding box center [1311, 102] width 19 height 19
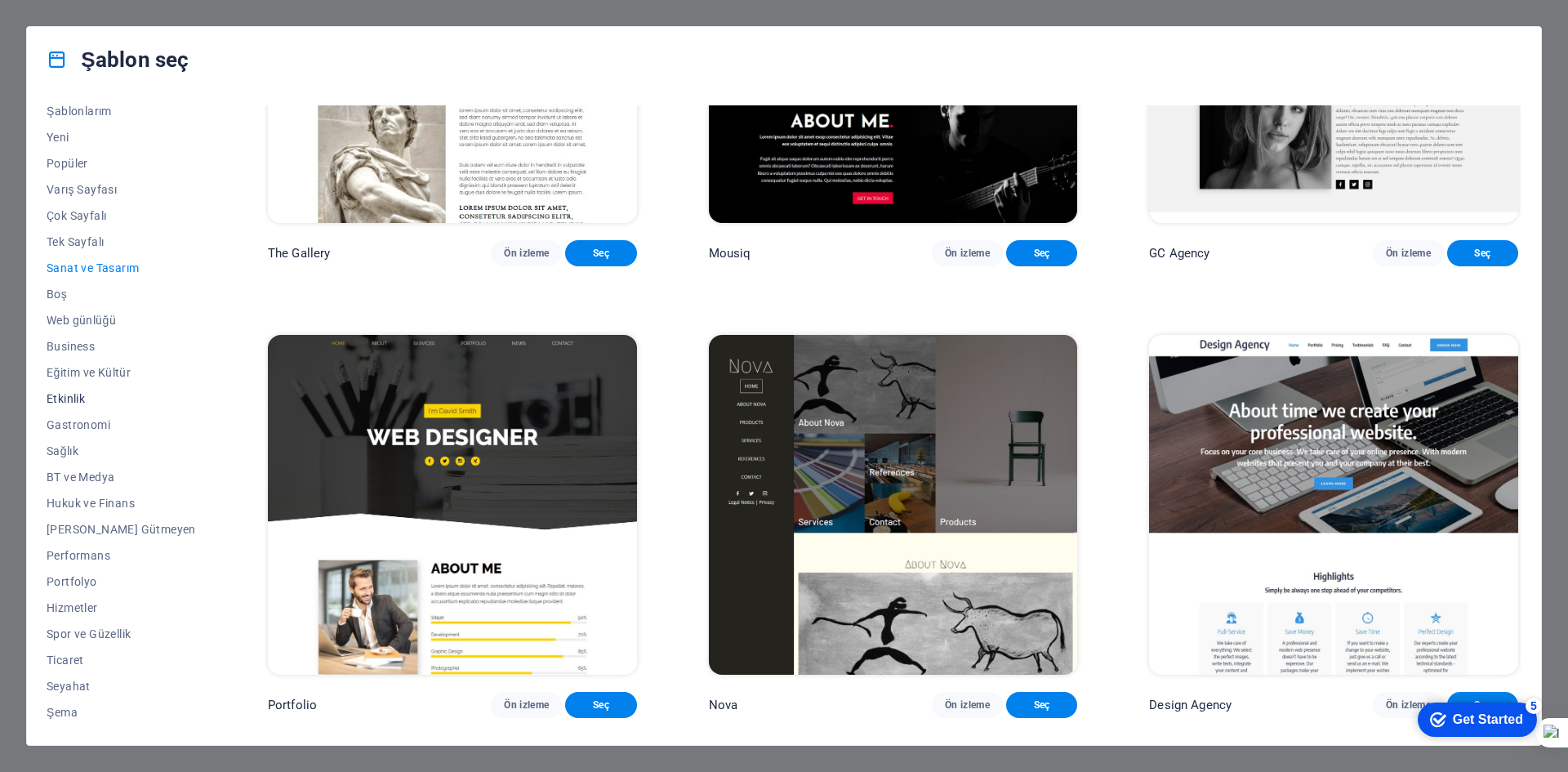
click at [90, 398] on span "Etkinlik" at bounding box center [121, 398] width 150 height 13
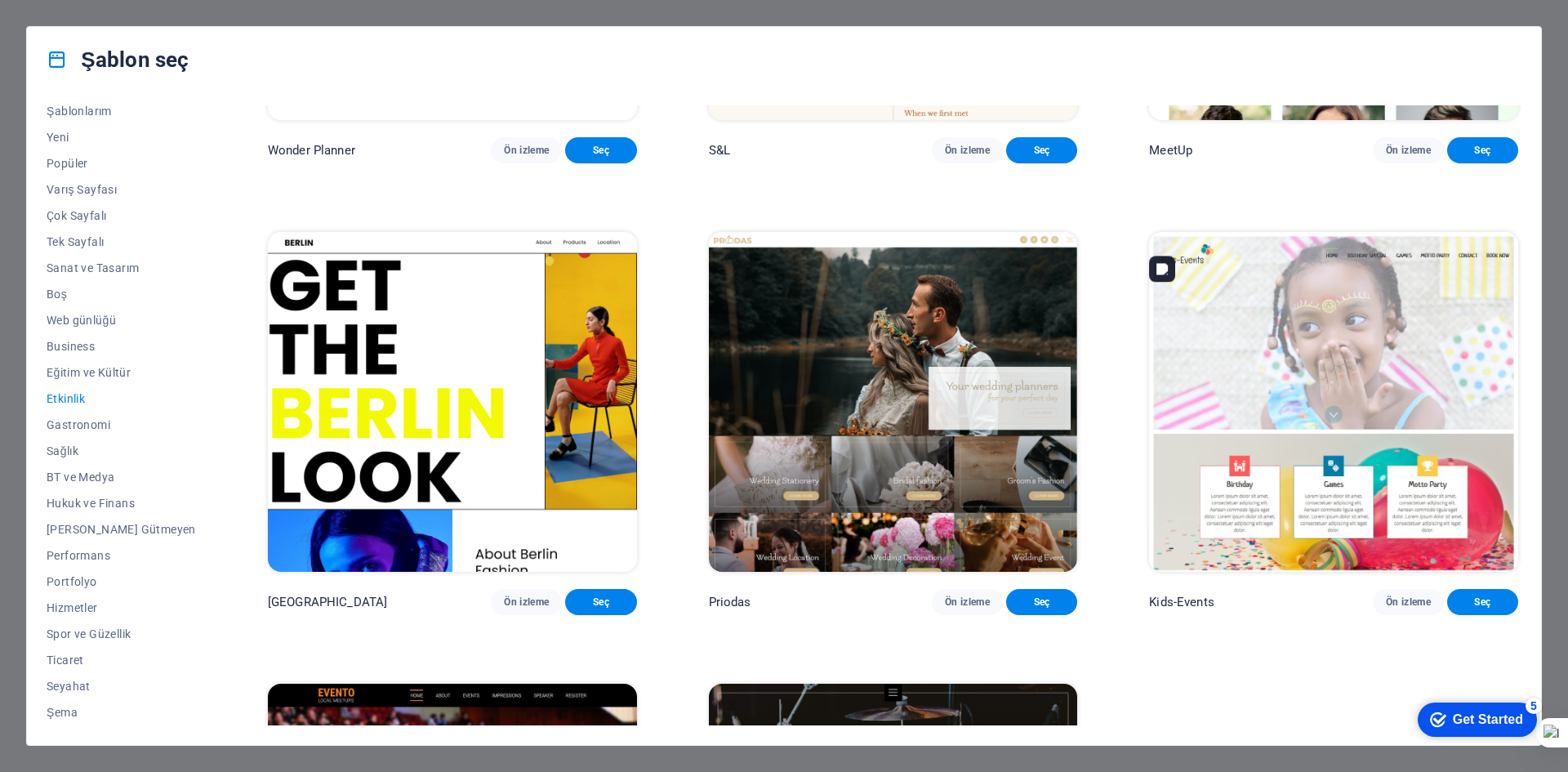
scroll to position [327, 0]
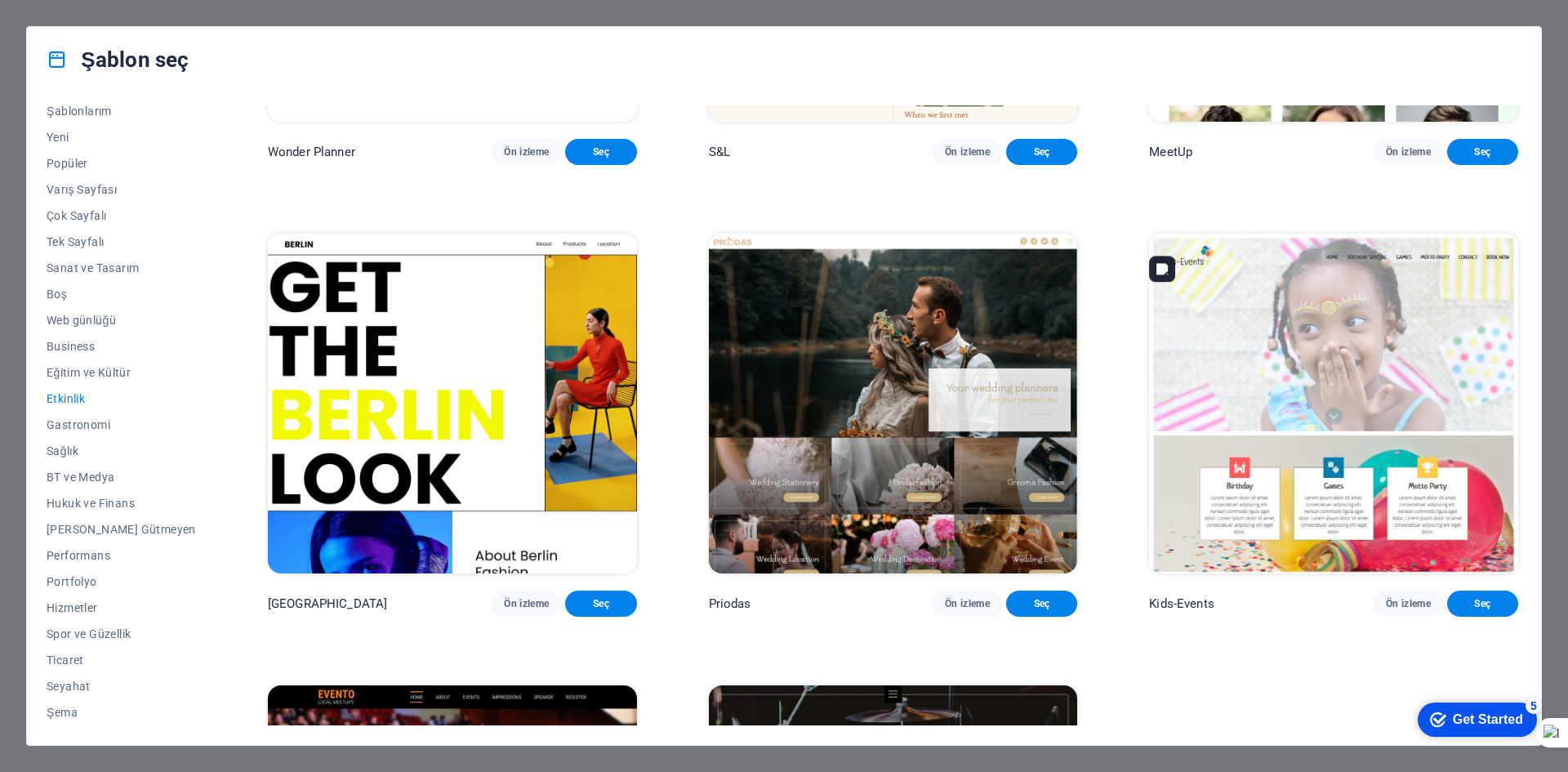
click at [1327, 392] on img at bounding box center [1333, 403] width 369 height 340
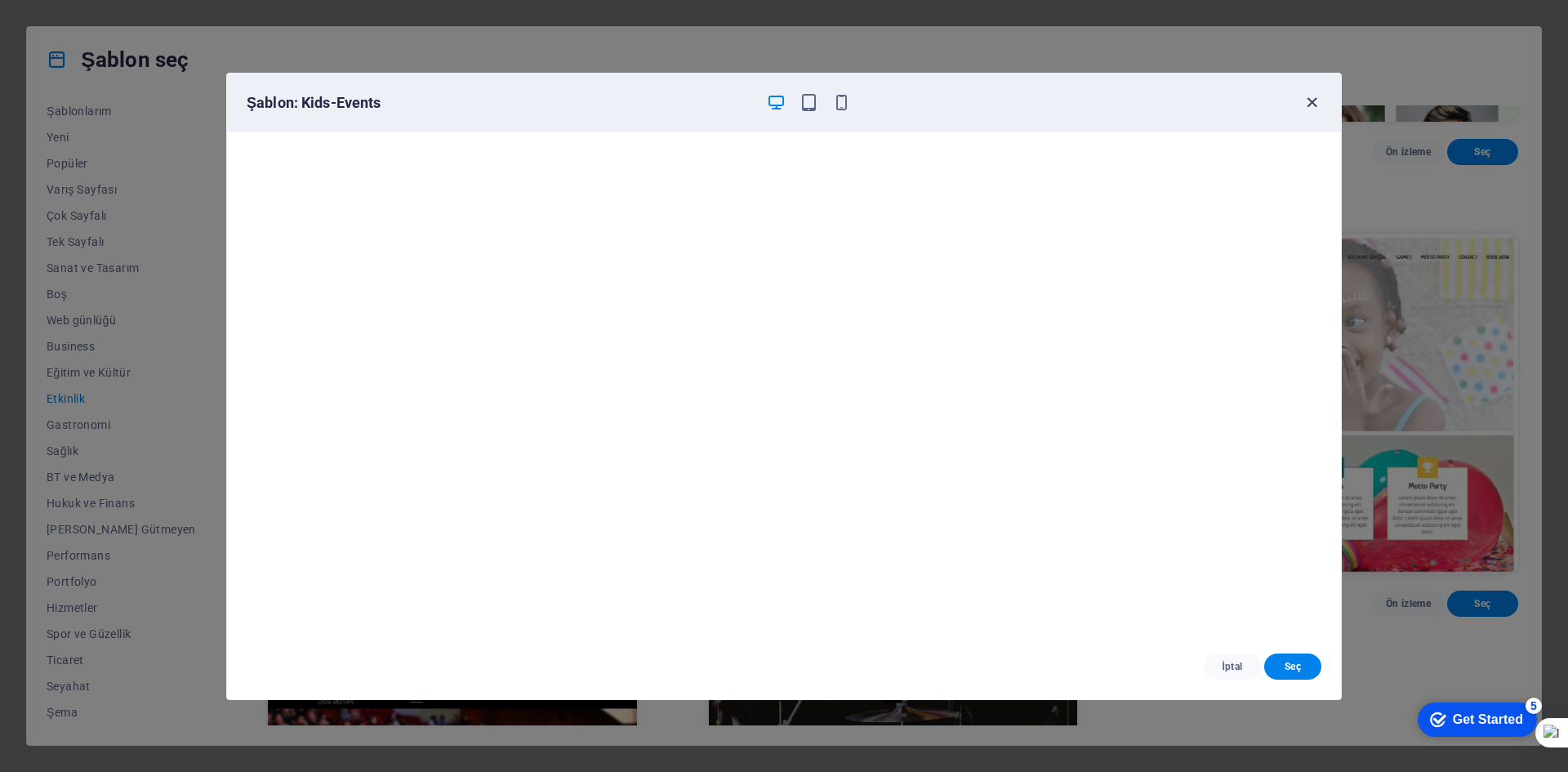
click at [1315, 104] on icon "button" at bounding box center [1311, 102] width 19 height 19
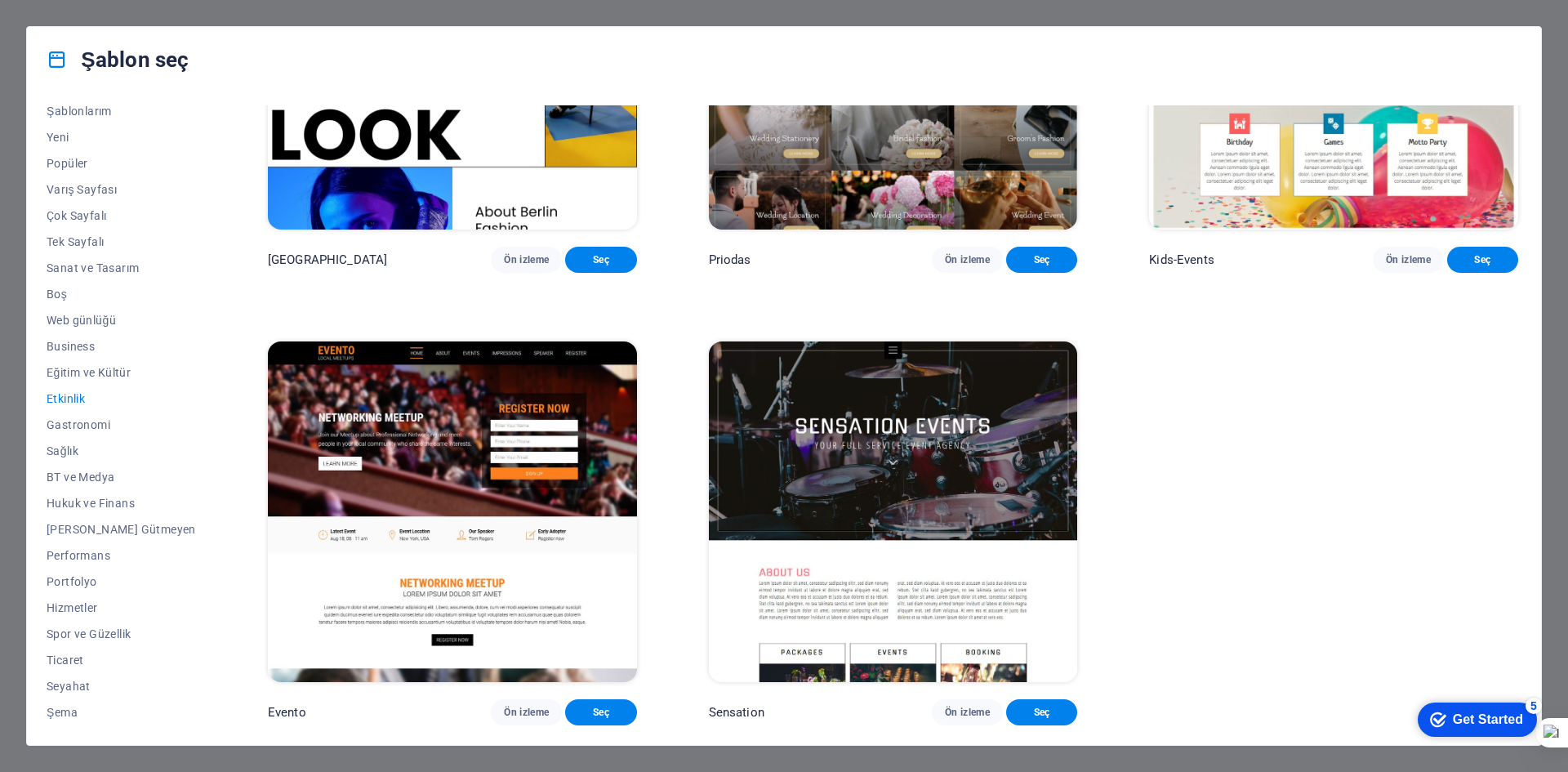
scroll to position [698, 0]
click at [89, 213] on span "Çok Sayfalı" at bounding box center [121, 215] width 150 height 13
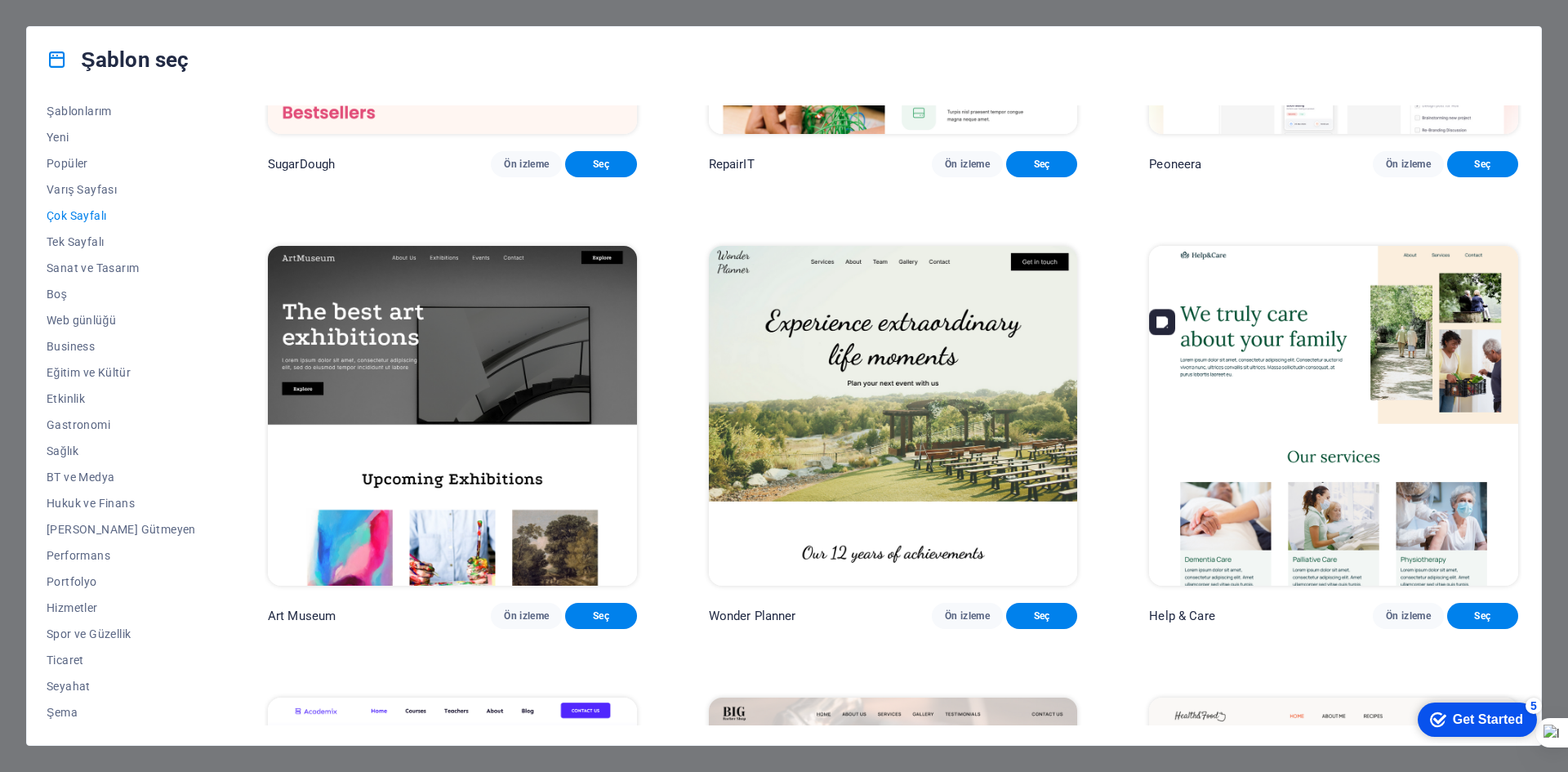
scroll to position [0, 0]
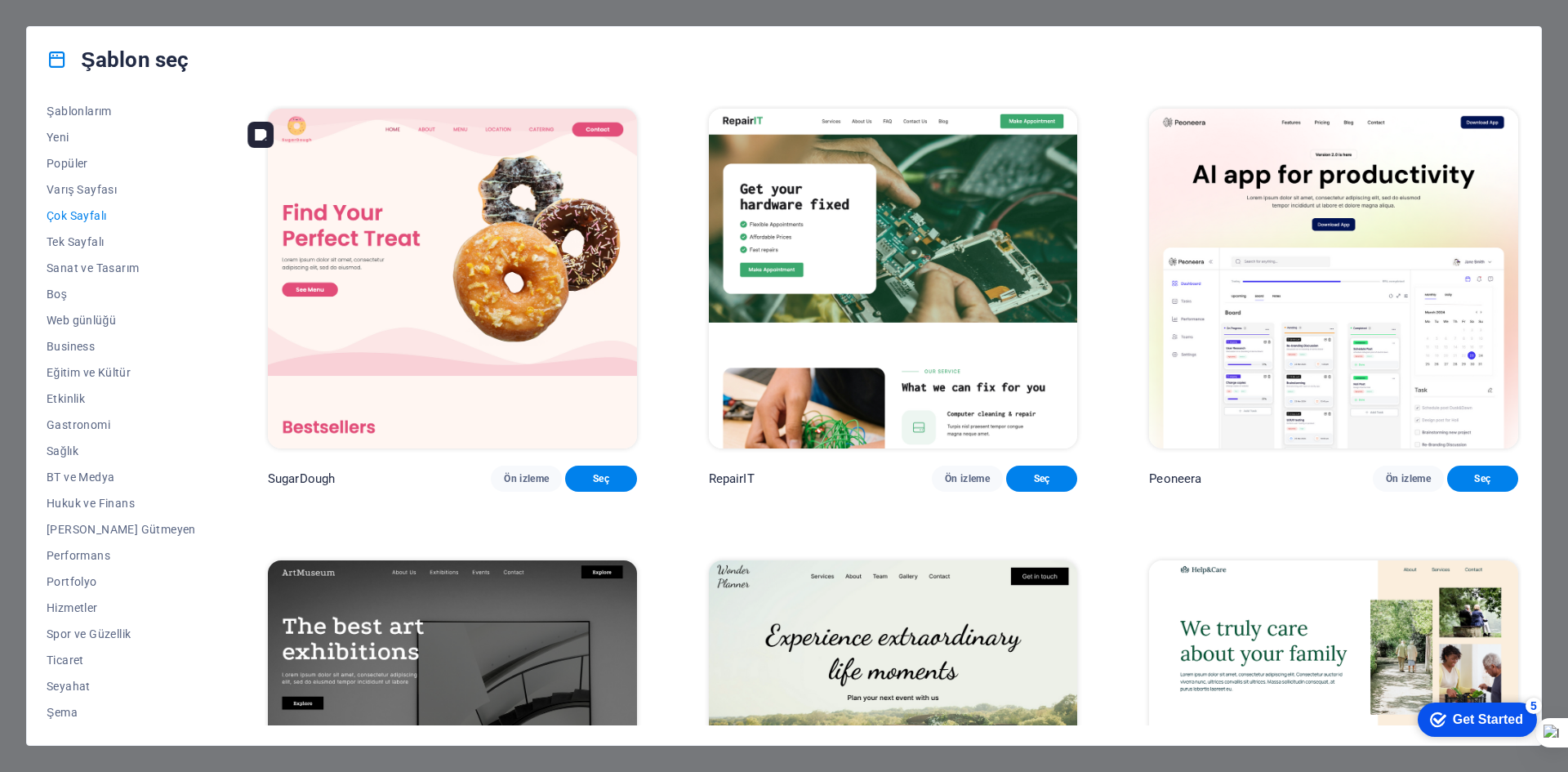
click at [504, 245] on img at bounding box center [452, 278] width 369 height 340
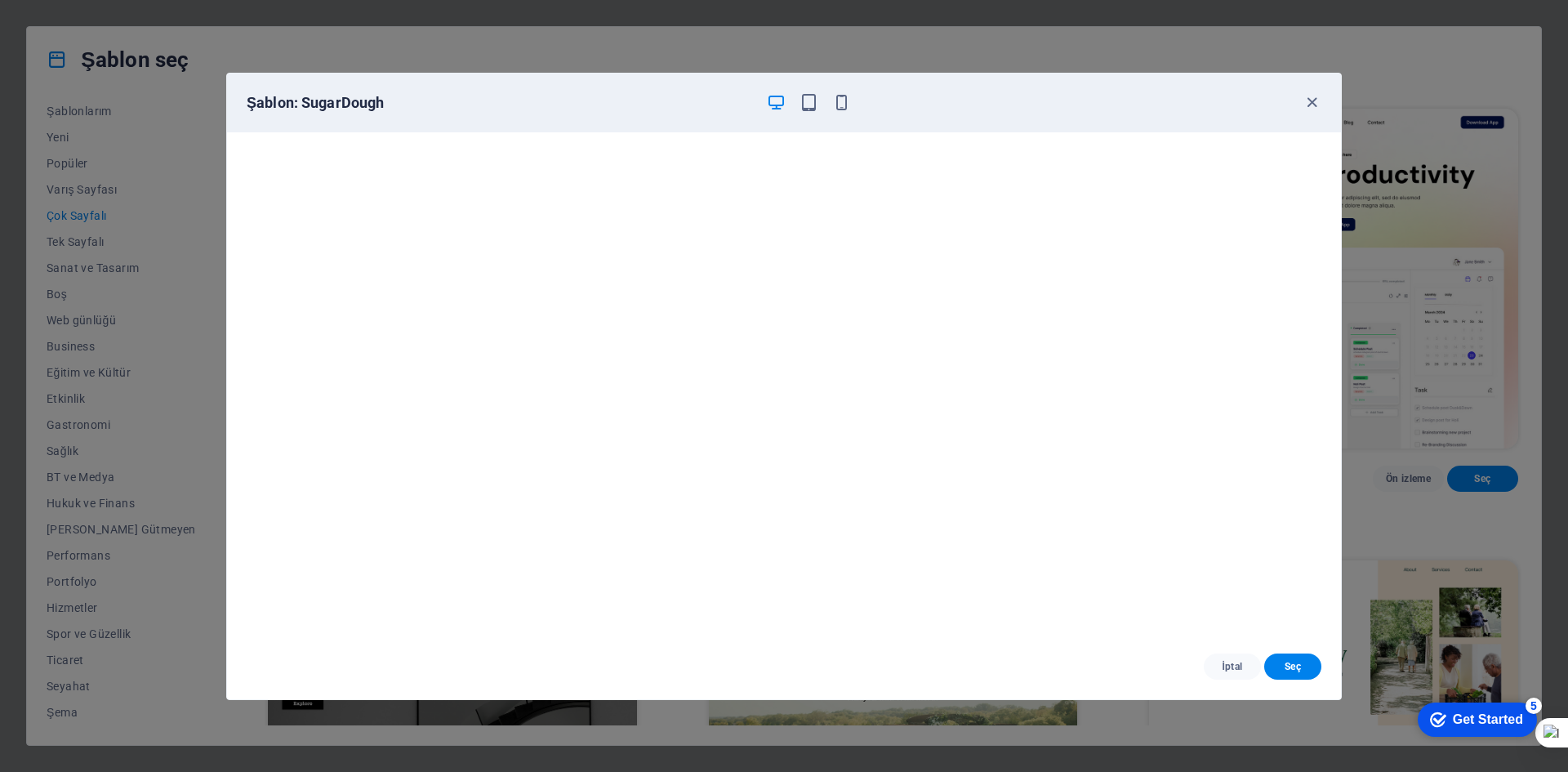
click at [1318, 89] on div "Şablon: SugarDough" at bounding box center [784, 102] width 1114 height 58
click at [1312, 97] on icon "button" at bounding box center [1311, 102] width 19 height 19
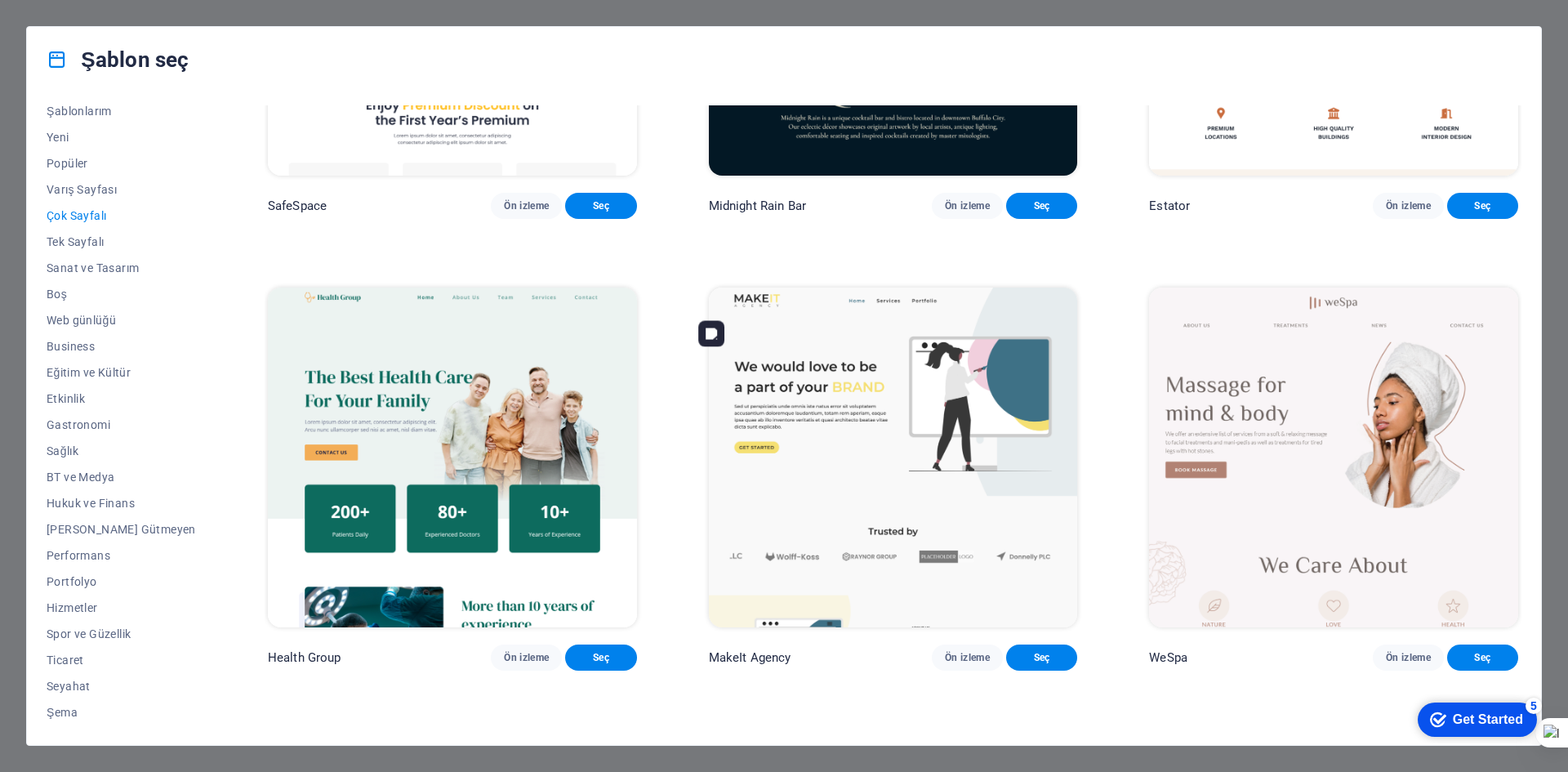
scroll to position [2697, 0]
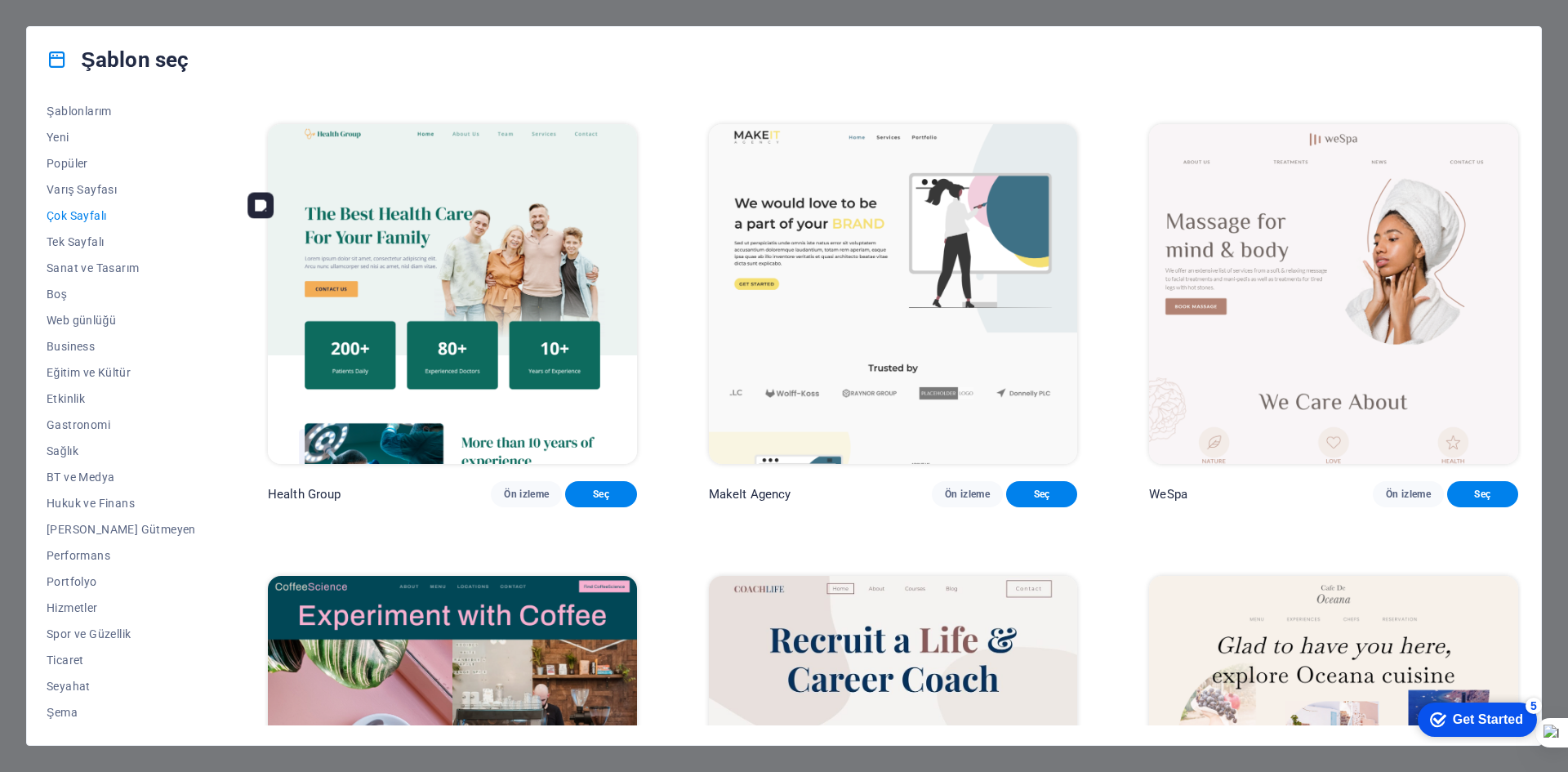
click at [454, 305] on img at bounding box center [452, 293] width 369 height 340
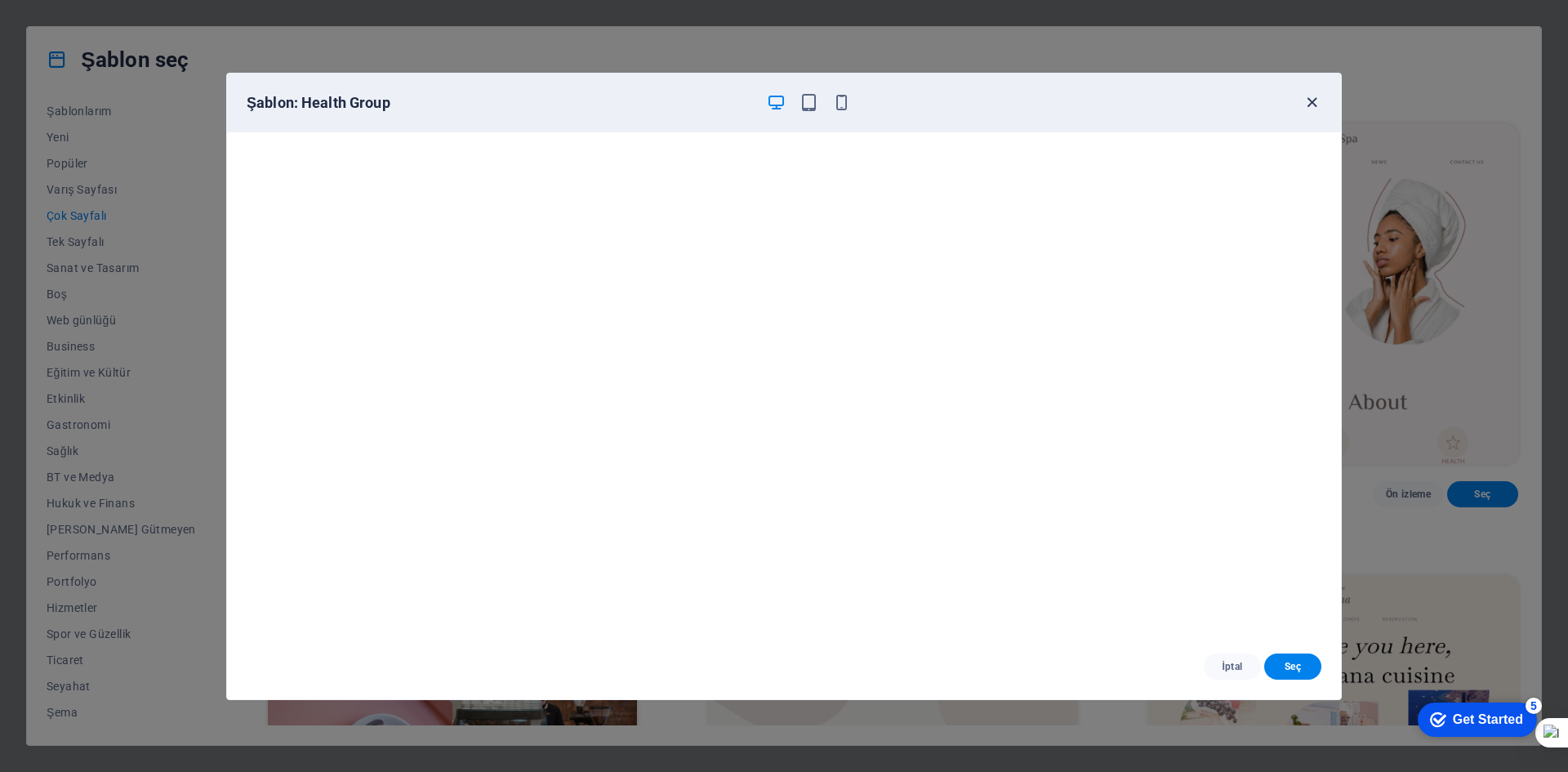
click at [1309, 100] on icon "button" at bounding box center [1311, 102] width 19 height 19
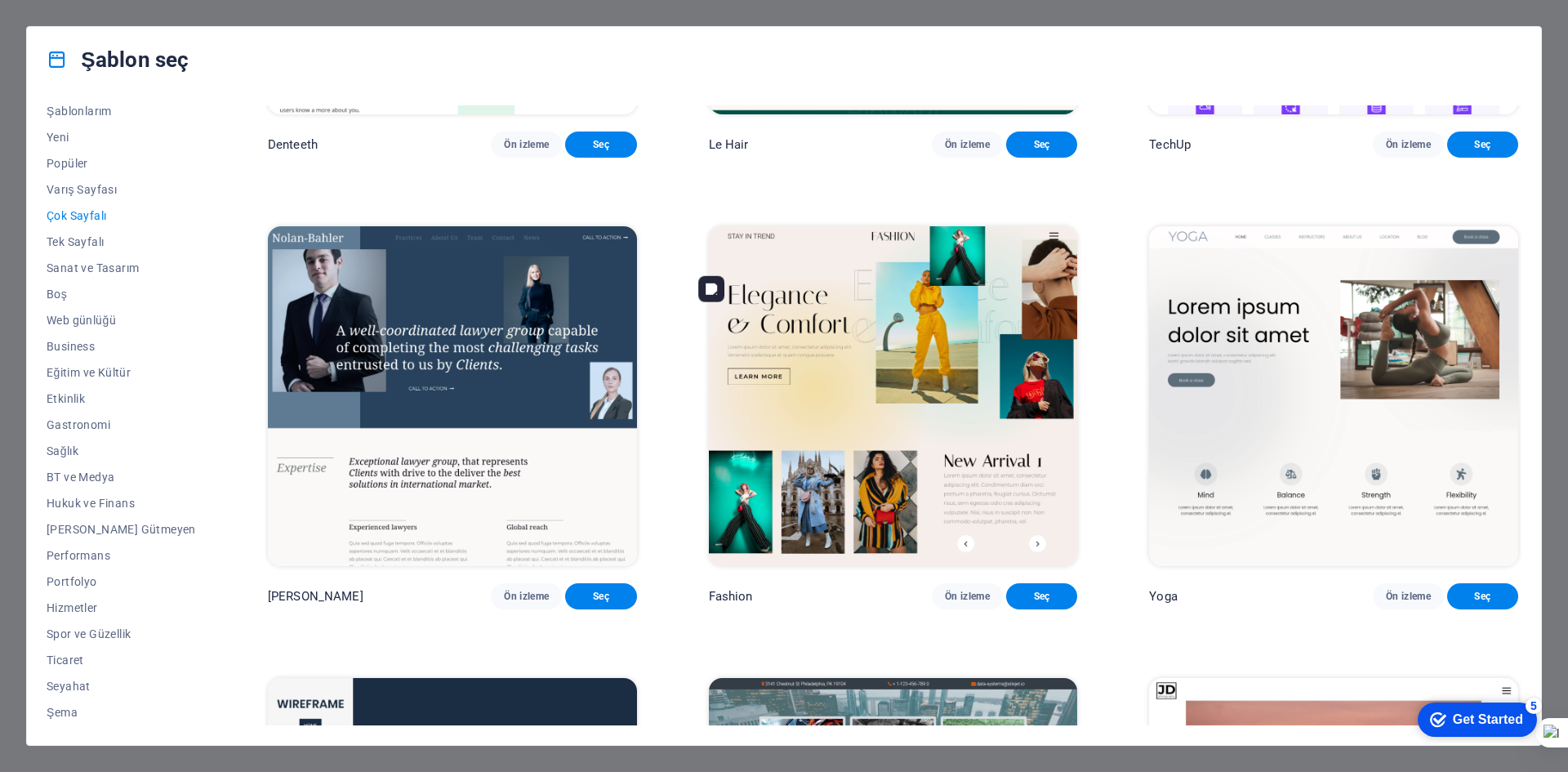
scroll to position [4004, 0]
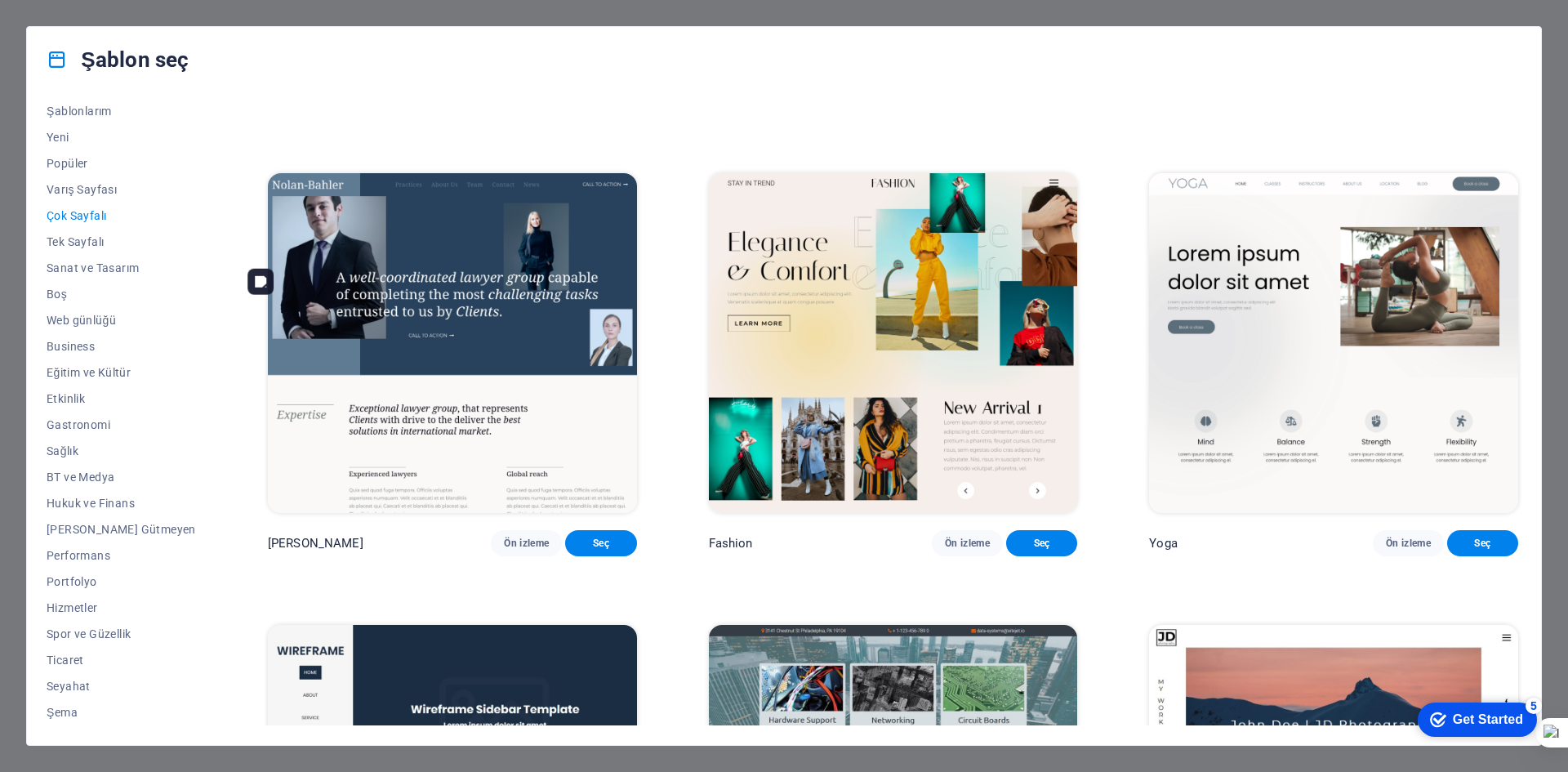
click at [526, 366] on img at bounding box center [452, 343] width 369 height 340
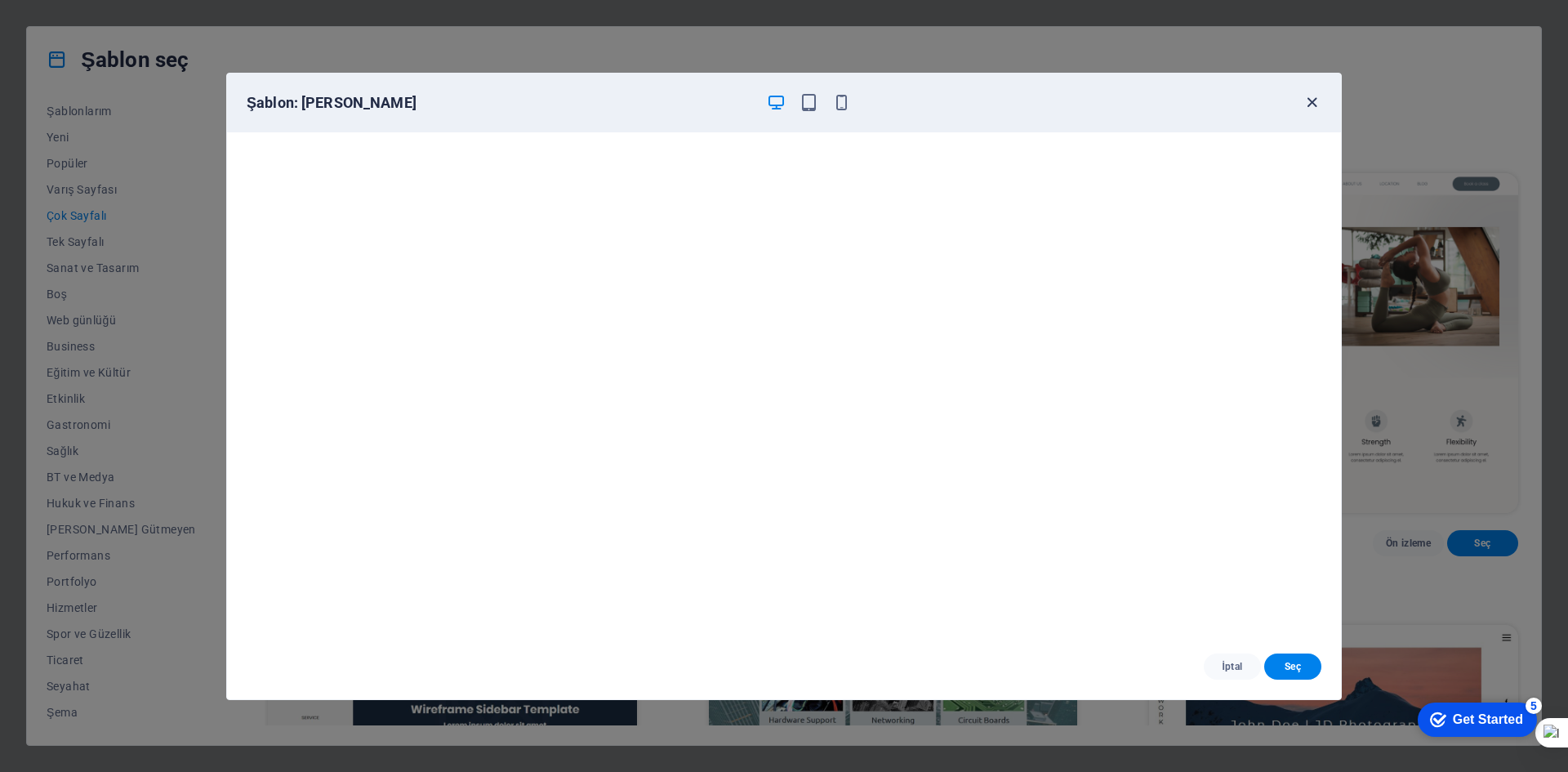
click at [1314, 99] on icon "button" at bounding box center [1311, 102] width 19 height 19
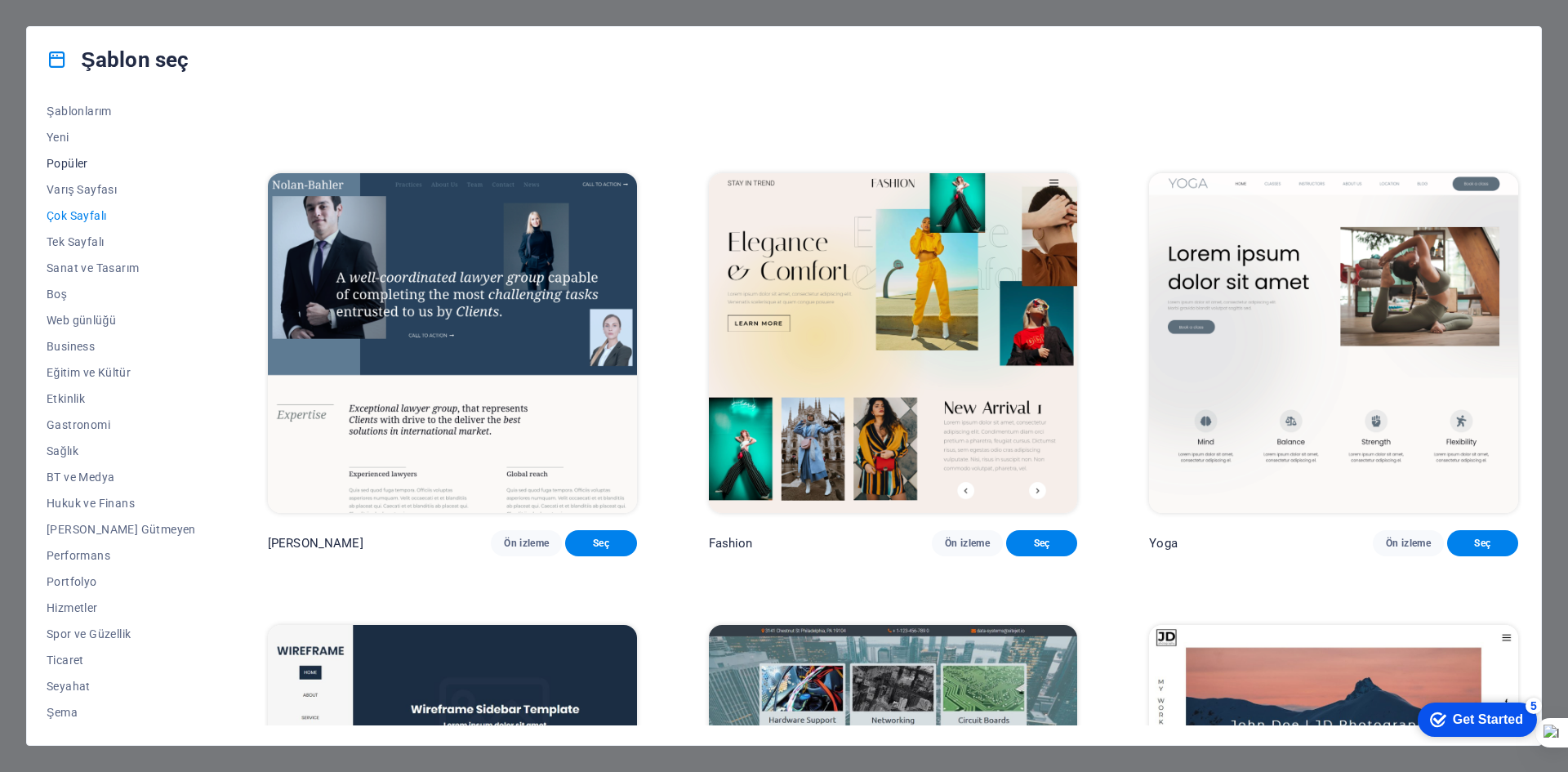
click at [89, 154] on button "Popüler" at bounding box center [121, 164] width 150 height 26
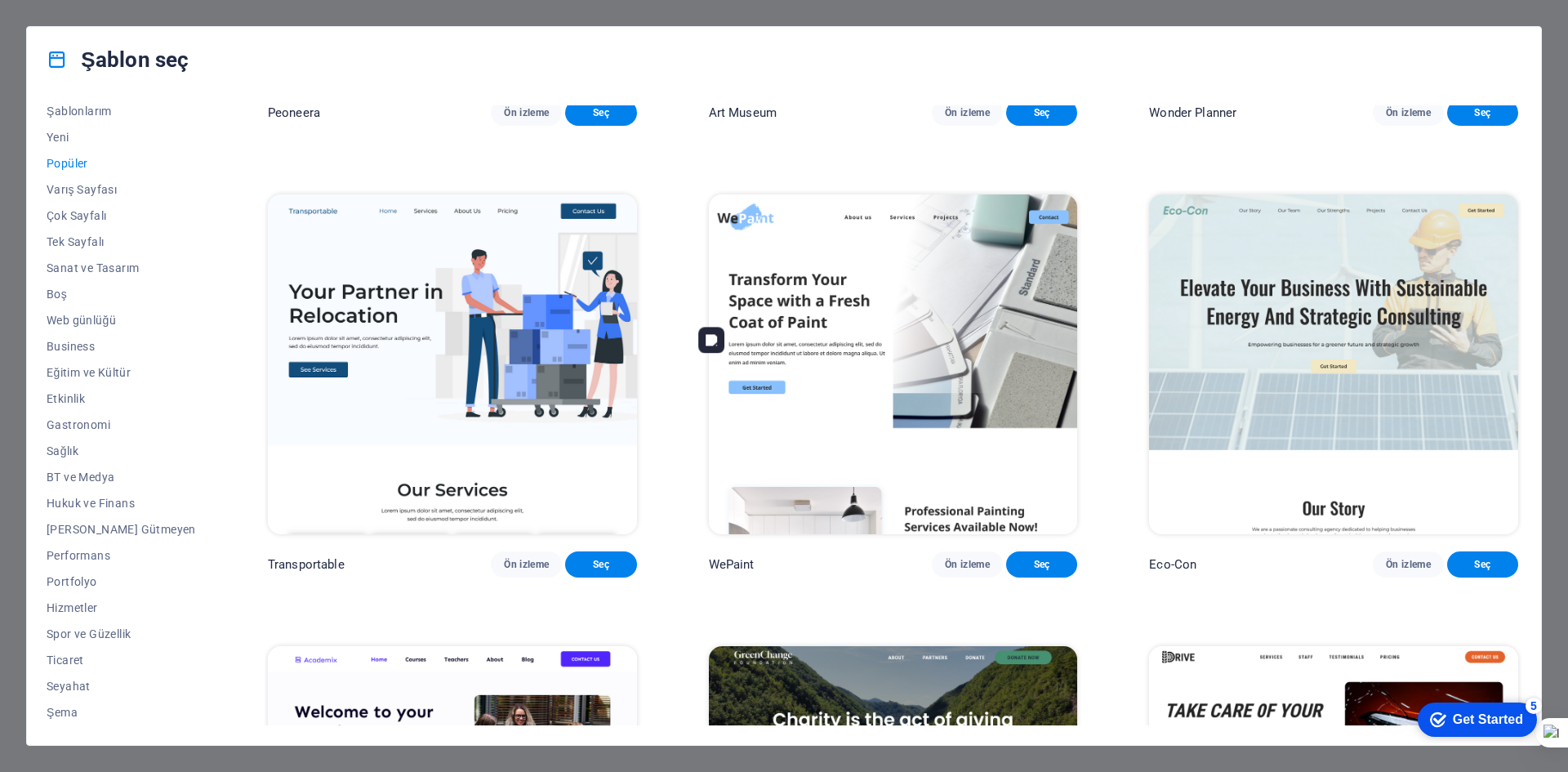
scroll to position [0, 0]
